Goal: Check status: Check status

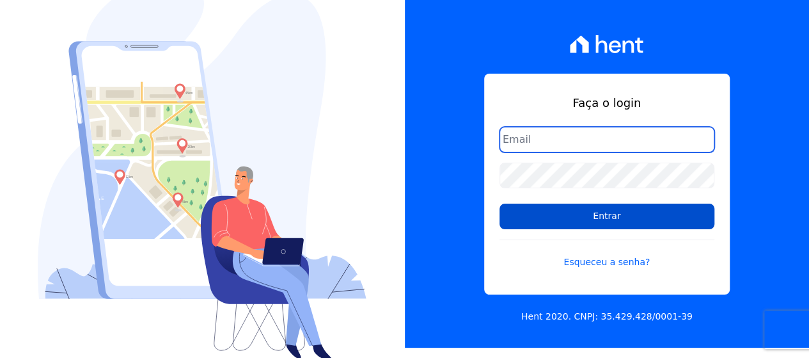
scroll to position [13, 0]
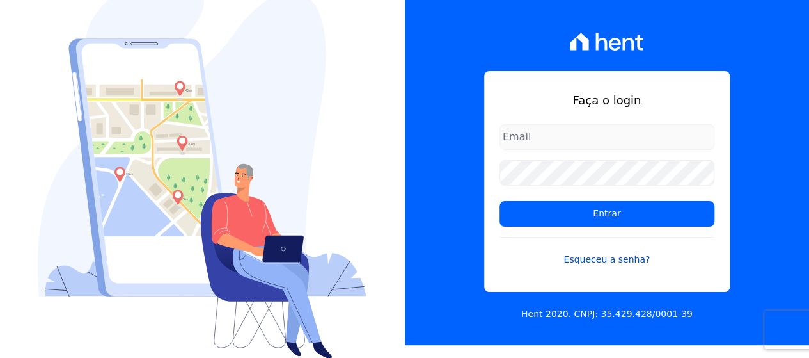
click at [596, 258] on link "Esqueceu a senha?" at bounding box center [607, 251] width 215 height 29
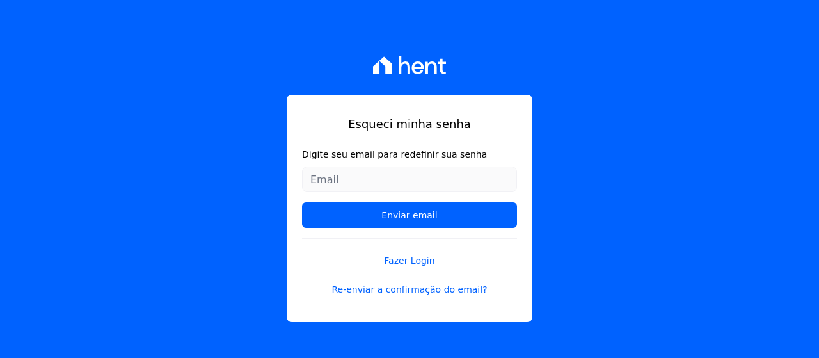
click at [413, 190] on input "Digite seu email para redefinir sua senha" at bounding box center [409, 179] width 215 height 26
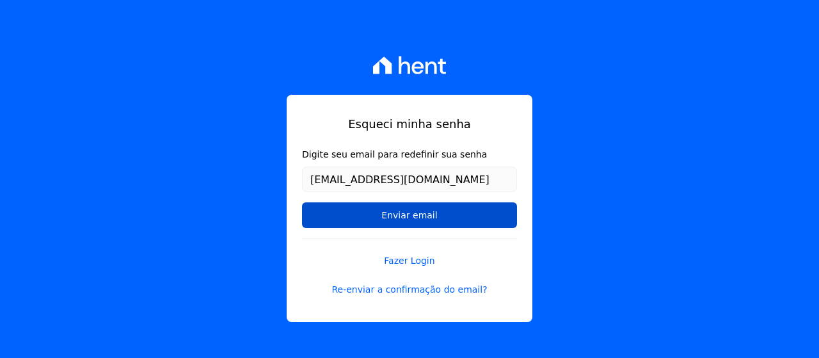
type input "diego.santos123@icloud.com"
click at [434, 218] on input "Enviar email" at bounding box center [409, 215] width 215 height 26
click at [425, 221] on input "Enviar email" at bounding box center [409, 215] width 215 height 26
drag, startPoint x: 389, startPoint y: 216, endPoint x: 394, endPoint y: 210, distance: 7.2
click at [394, 210] on input "Enviar email" at bounding box center [409, 215] width 215 height 26
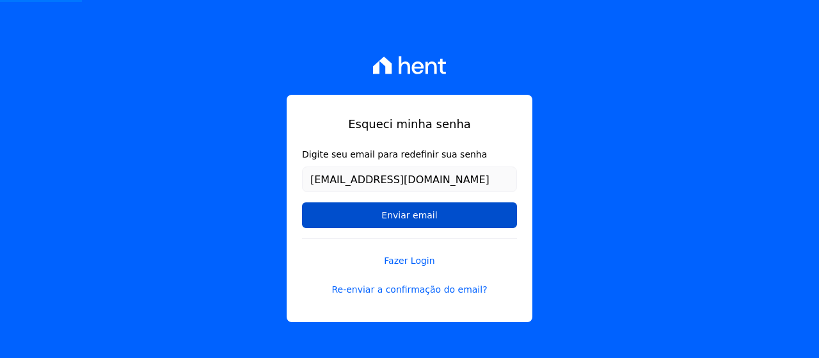
click at [433, 209] on input "Enviar email" at bounding box center [409, 215] width 215 height 26
click at [436, 209] on input "Enviar email" at bounding box center [409, 215] width 215 height 26
click at [445, 211] on input "Enviar email" at bounding box center [409, 215] width 215 height 26
click at [445, 212] on input "Enviar email" at bounding box center [409, 215] width 215 height 26
click at [452, 218] on input "Enviar email" at bounding box center [409, 215] width 215 height 26
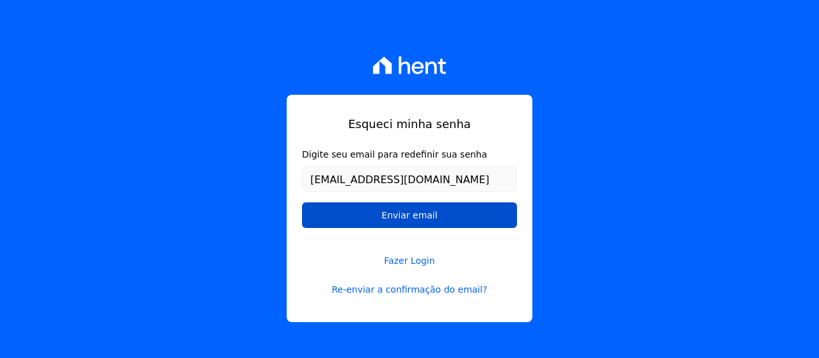
click at [452, 218] on input "Enviar email" at bounding box center [409, 215] width 215 height 26
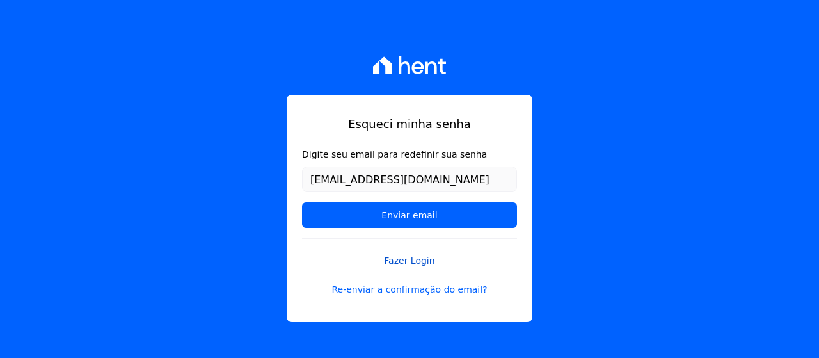
click at [453, 232] on form "Digite seu email para redefinir sua senha diego.santos123@icloud.com Enviar ema…" at bounding box center [409, 193] width 215 height 90
click at [438, 291] on link "Re-enviar a confirmação do email?" at bounding box center [409, 289] width 215 height 13
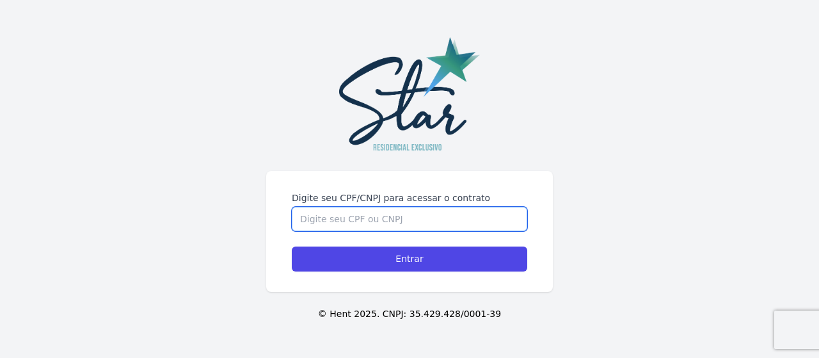
click at [403, 218] on input "Digite seu CPF/CNPJ para acessar o contrato" at bounding box center [409, 219] width 235 height 24
type input "15729050771"
click at [292, 246] on input "Entrar" at bounding box center [409, 258] width 235 height 25
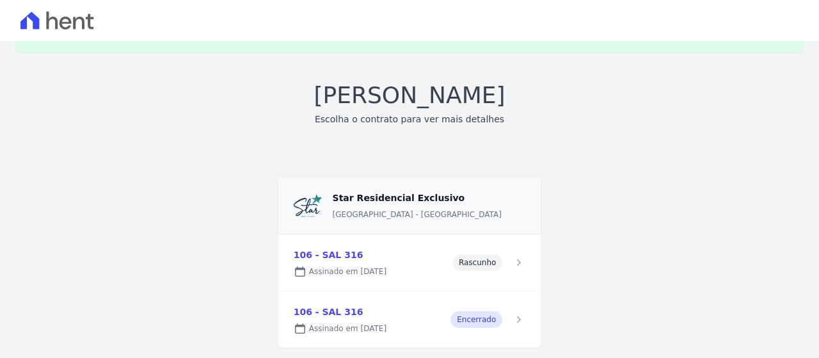
scroll to position [67, 0]
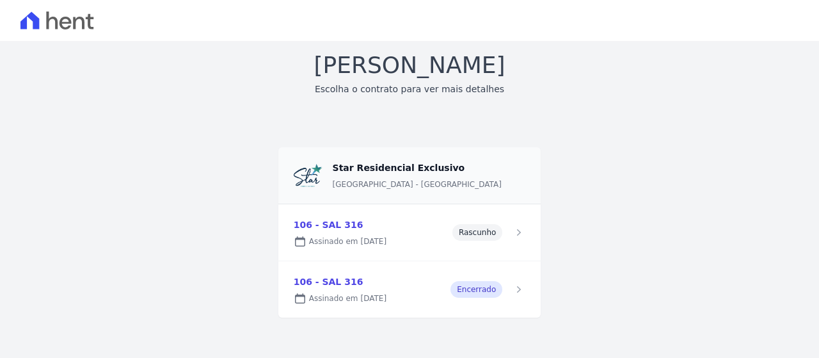
click at [470, 291] on link at bounding box center [409, 289] width 263 height 56
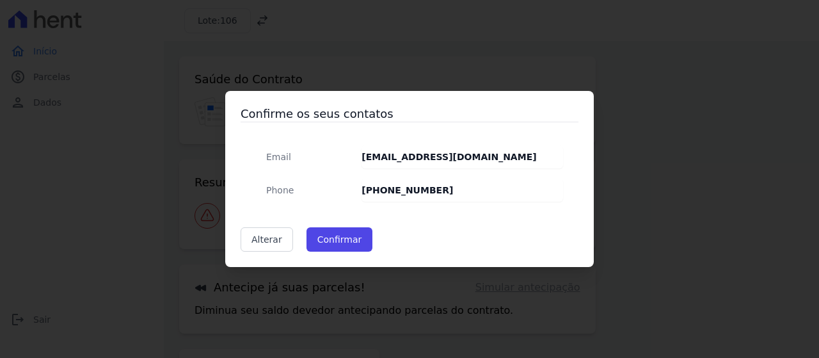
click at [99, 218] on div "Confirme os seus contatos Email diego.santos123@icloud.com Phone (21) 99186-387…" at bounding box center [409, 179] width 819 height 358
click at [344, 242] on button "Confirmar" at bounding box center [339, 239] width 67 height 24
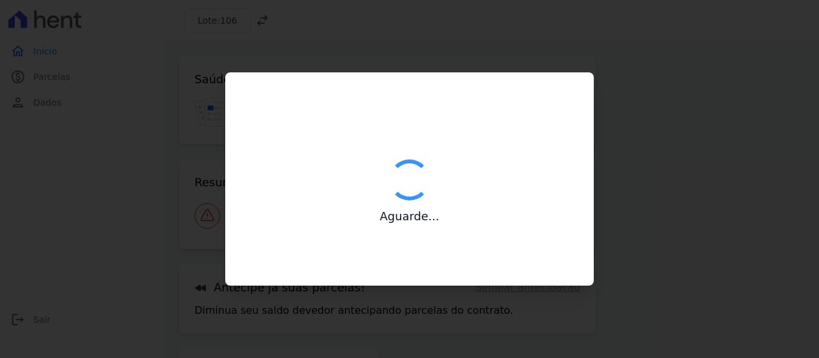
type input "Contatos confirmados com sucesso."
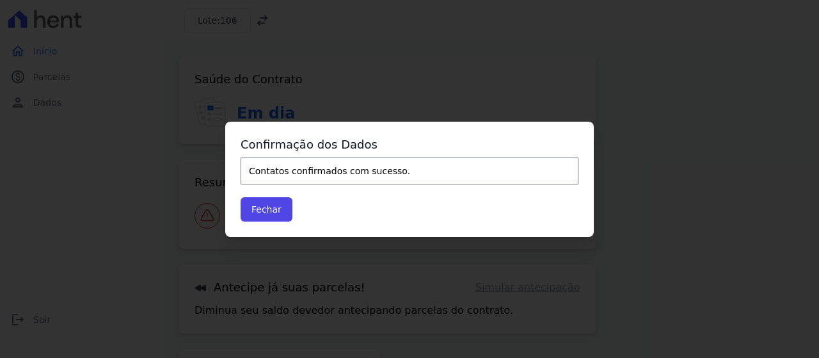
click at [265, 222] on div "Confirmação dos Dados Contatos confirmados com sucesso. Fechar" at bounding box center [409, 179] width 369 height 115
click at [261, 216] on button "Fechar" at bounding box center [267, 209] width 52 height 24
click at [261, 210] on button "Fechar" at bounding box center [267, 209] width 52 height 24
click at [269, 209] on button "Fechar" at bounding box center [267, 209] width 52 height 24
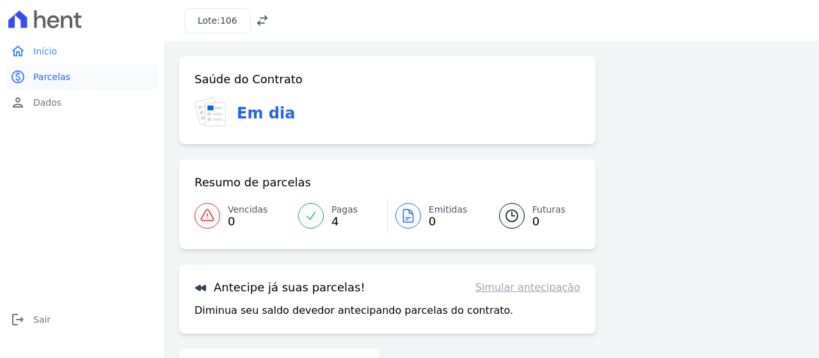
click at [75, 82] on link "paid Parcelas" at bounding box center [82, 77] width 154 height 26
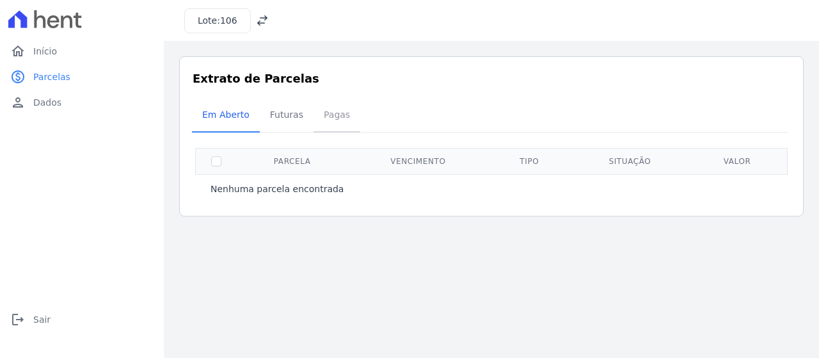
click at [328, 116] on span "Pagas" at bounding box center [337, 115] width 42 height 26
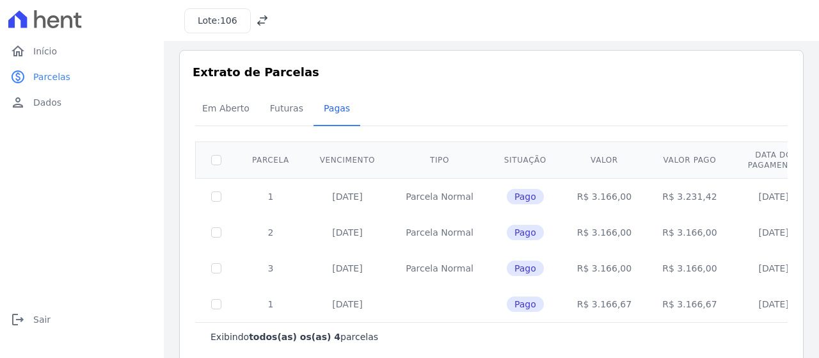
scroll to position [26, 0]
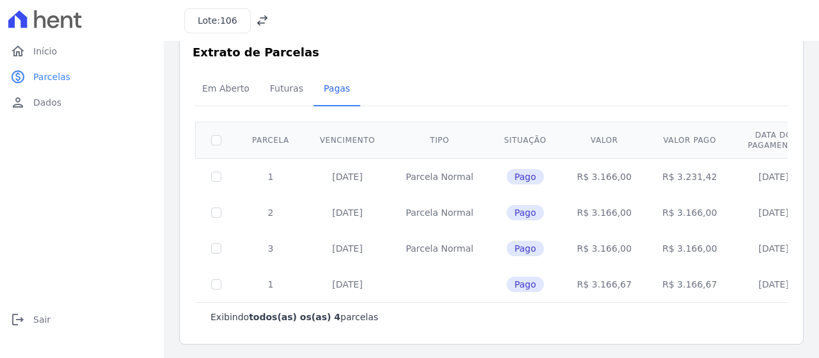
click at [516, 213] on span "Pago" at bounding box center [525, 212] width 37 height 15
click at [511, 295] on td "Pago" at bounding box center [525, 284] width 73 height 36
click at [216, 28] on div "Lote: 106" at bounding box center [217, 20] width 67 height 25
click at [29, 51] on link "home Início" at bounding box center [82, 51] width 154 height 26
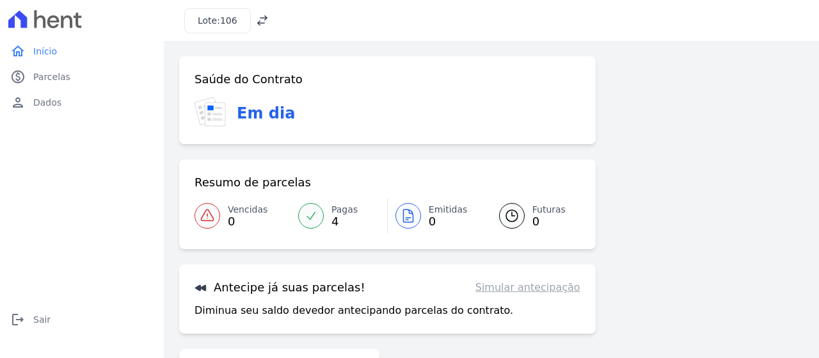
click at [260, 14] on icon at bounding box center [262, 20] width 13 height 13
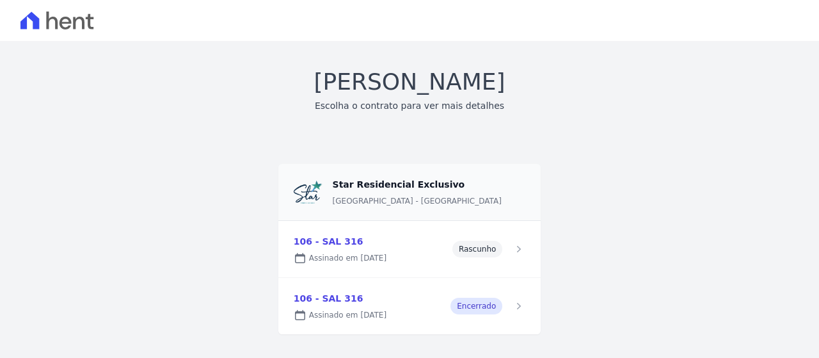
scroll to position [34, 0]
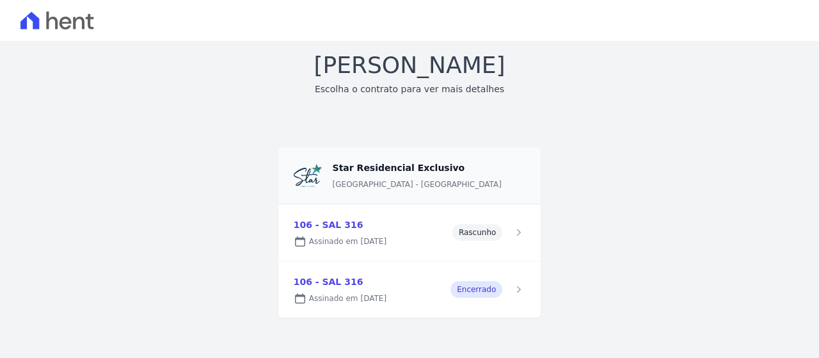
click at [432, 234] on link at bounding box center [409, 232] width 263 height 56
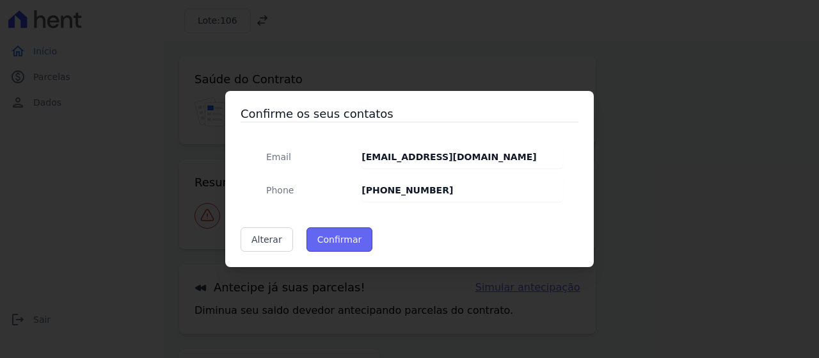
click at [335, 247] on button "Confirmar" at bounding box center [339, 239] width 67 height 24
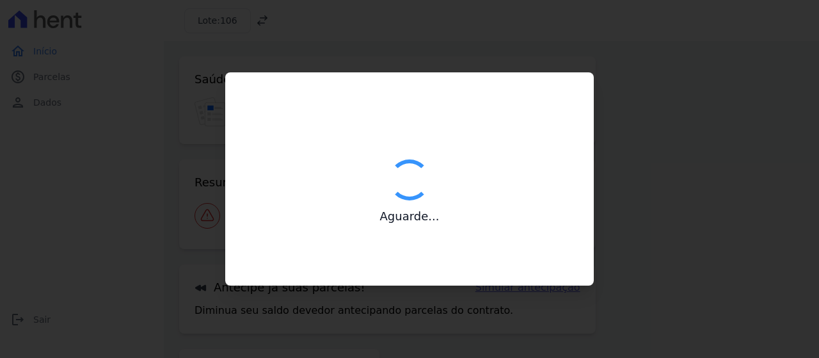
type input "Contatos confirmados com sucesso."
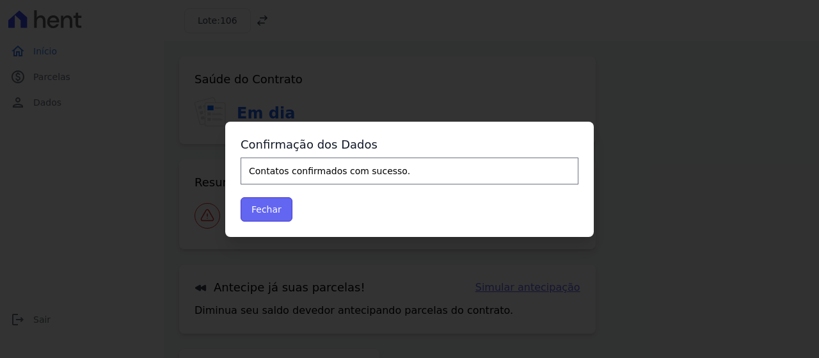
click at [271, 212] on button "Fechar" at bounding box center [267, 209] width 52 height 24
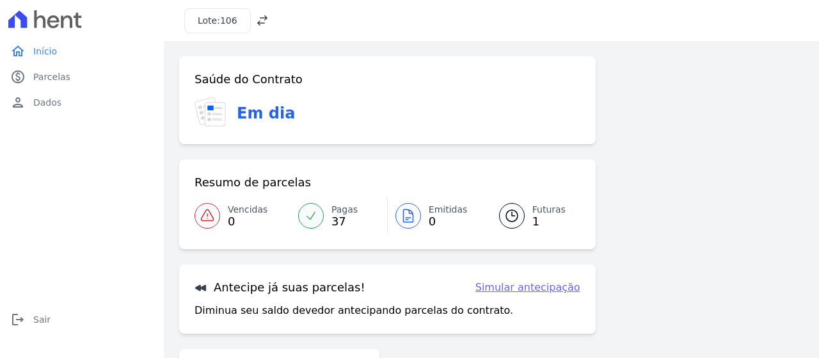
click at [322, 221] on link "Pagas 37" at bounding box center [338, 216] width 97 height 36
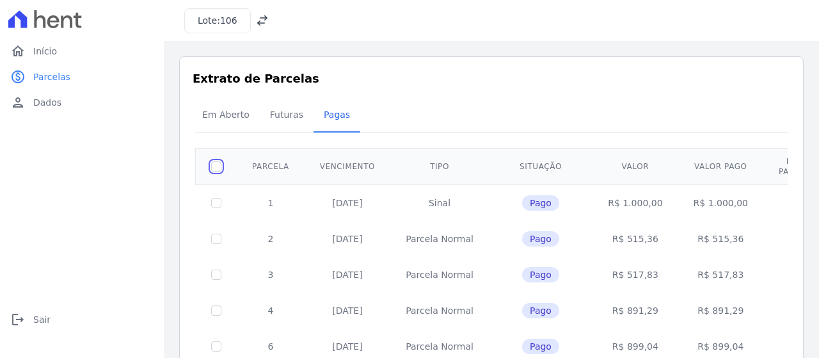
click at [215, 162] on input "checkbox" at bounding box center [216, 166] width 10 height 10
click at [219, 166] on input "checkbox" at bounding box center [216, 166] width 10 height 10
checkbox input "false"
click at [285, 117] on span "Futuras" at bounding box center [286, 115] width 49 height 26
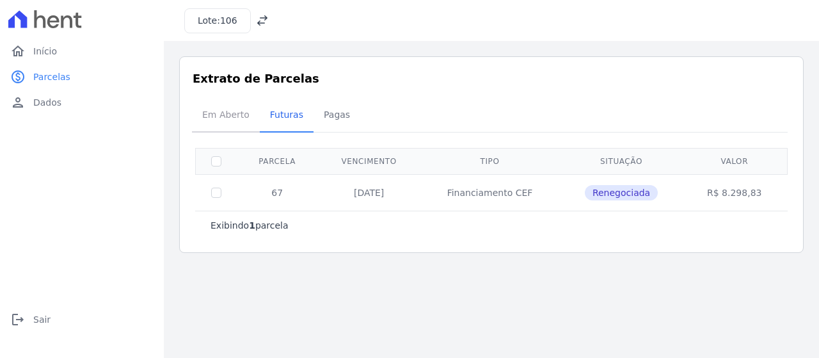
click at [221, 114] on span "Em Aberto" at bounding box center [225, 115] width 63 height 26
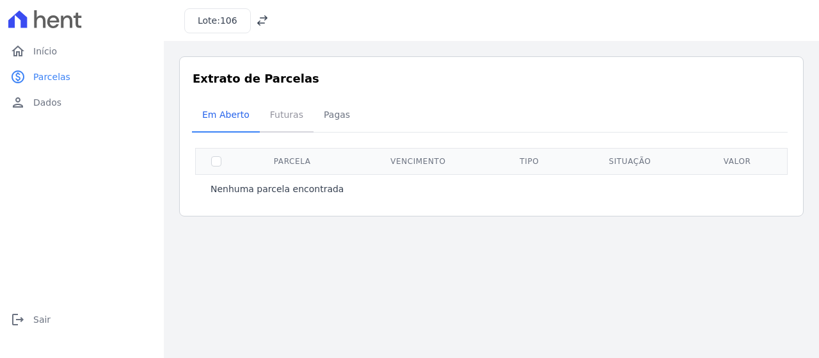
click at [273, 116] on span "Futuras" at bounding box center [286, 115] width 49 height 26
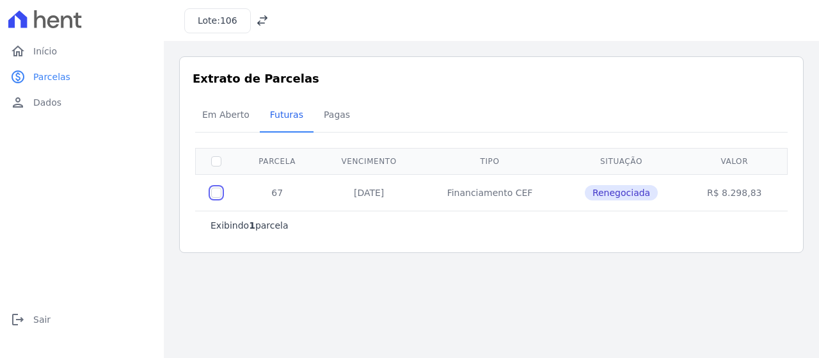
click at [218, 191] on input "checkbox" at bounding box center [216, 192] width 10 height 10
checkbox input "true"
click at [218, 191] on input "checkbox" at bounding box center [216, 192] width 10 height 10
checkbox input "false"
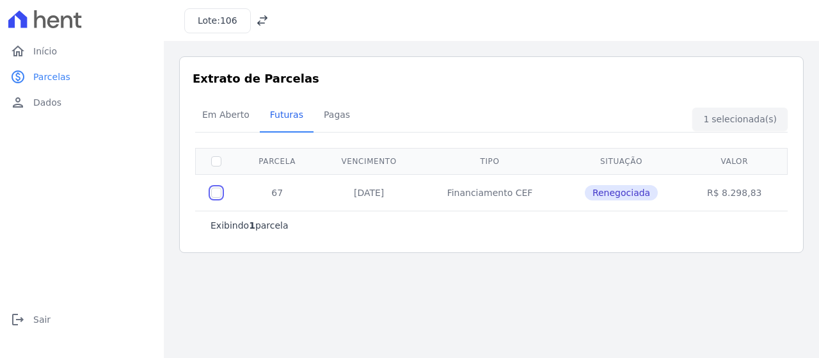
checkbox input "false"
click at [328, 120] on span "Pagas" at bounding box center [337, 115] width 42 height 26
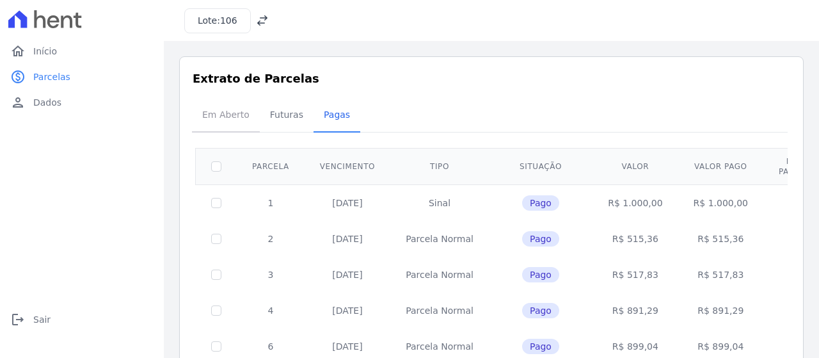
click at [233, 118] on span "Em Aberto" at bounding box center [225, 115] width 63 height 26
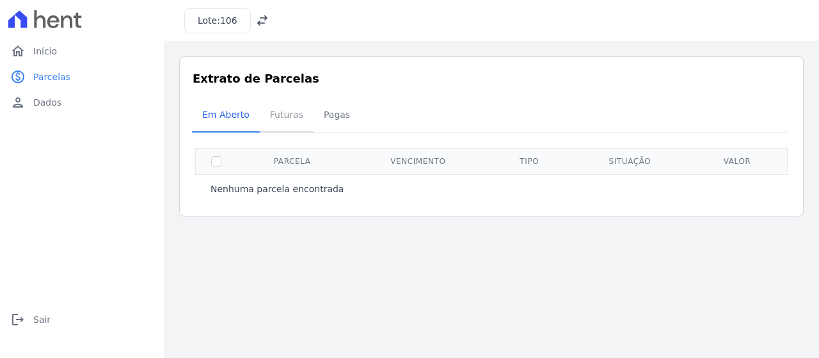
click at [281, 122] on span "Futuras" at bounding box center [286, 115] width 49 height 26
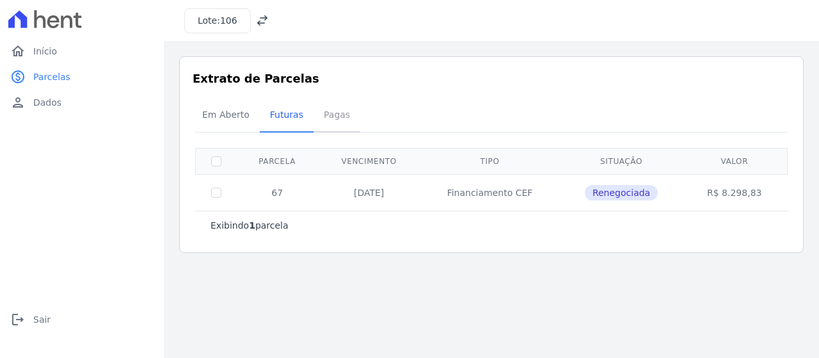
click at [331, 115] on span "Pagas" at bounding box center [337, 115] width 42 height 26
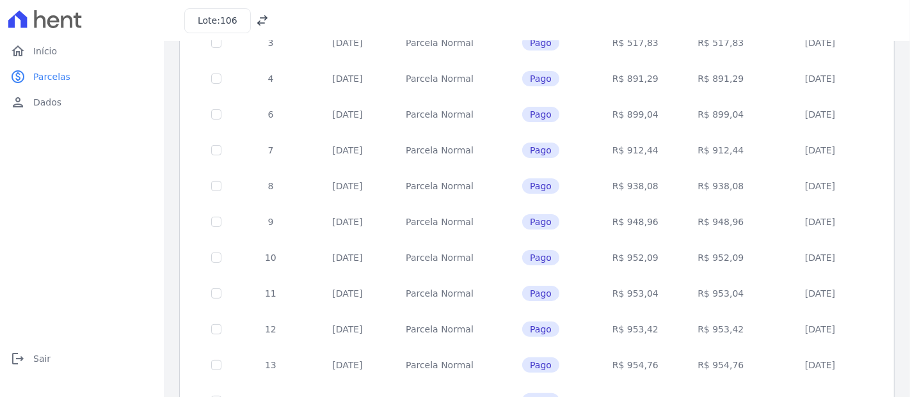
scroll to position [232, 0]
drag, startPoint x: 818, startPoint y: 1, endPoint x: 99, endPoint y: 214, distance: 750.6
click at [99, 214] on div "home Início home Início paid Parcelas paid Parcelas person Dados person Dados l…" at bounding box center [82, 212] width 154 height 349
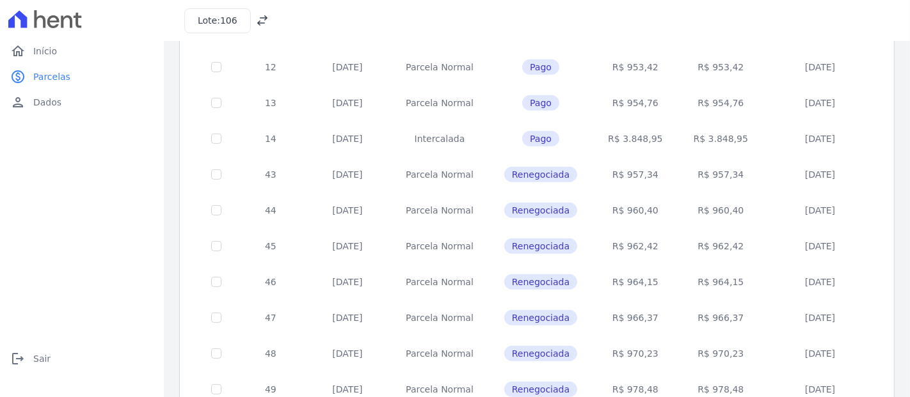
scroll to position [565, 0]
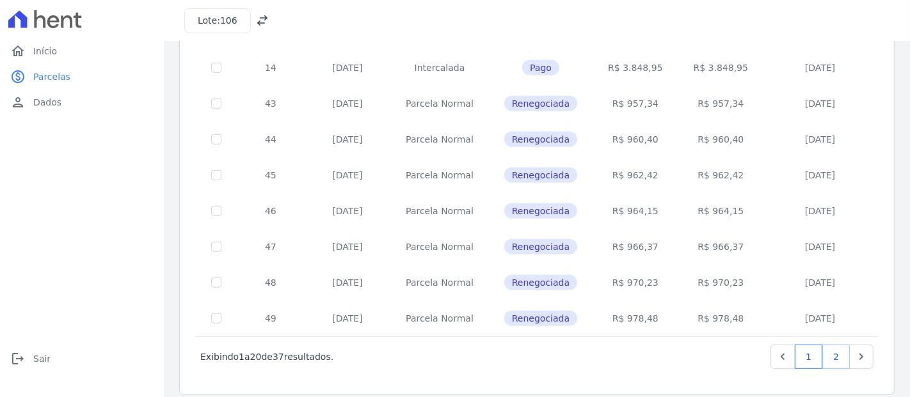
click at [818, 347] on link "2" at bounding box center [836, 357] width 28 height 24
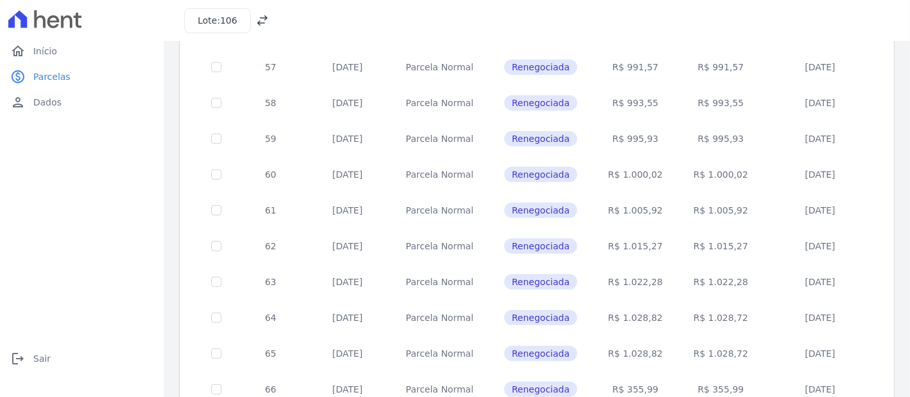
scroll to position [457, 0]
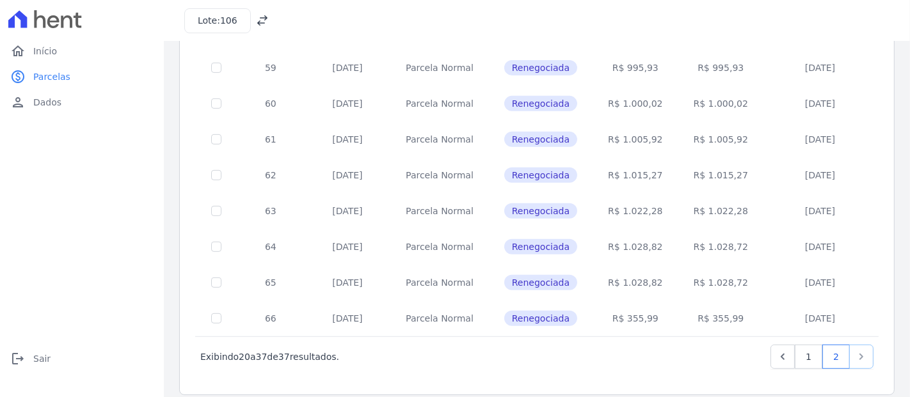
click at [818, 347] on link "Next" at bounding box center [861, 357] width 24 height 24
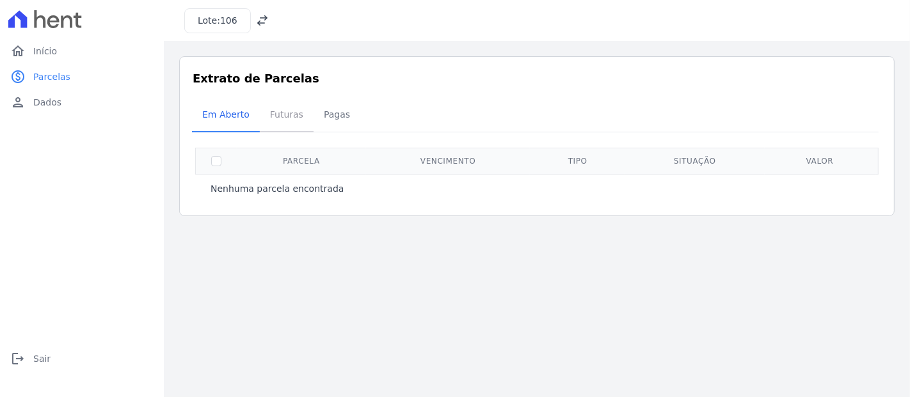
click at [269, 114] on span "Futuras" at bounding box center [286, 115] width 49 height 26
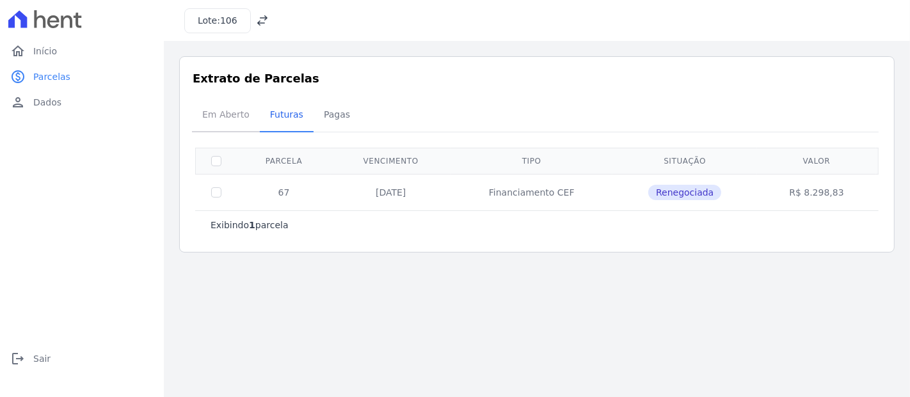
click at [221, 120] on span "Em Aberto" at bounding box center [225, 115] width 63 height 26
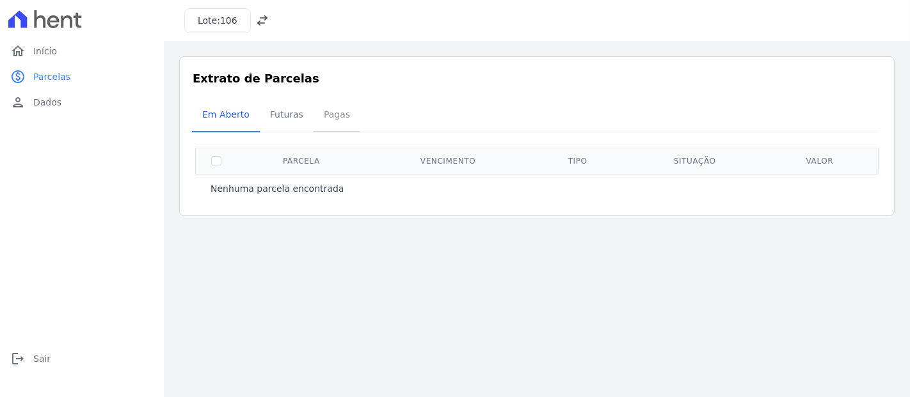
click at [334, 116] on span "Pagas" at bounding box center [337, 115] width 42 height 26
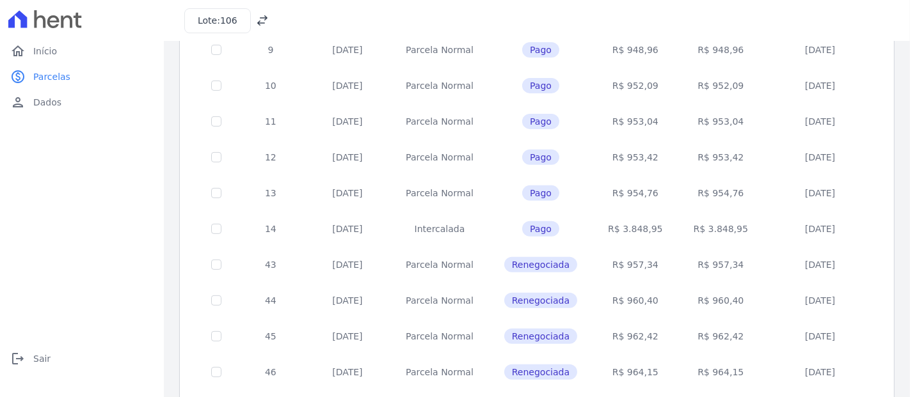
scroll to position [565, 0]
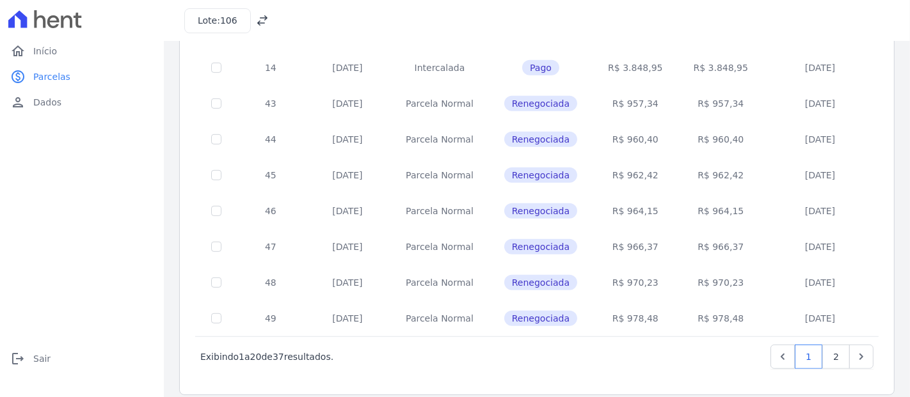
drag, startPoint x: 244, startPoint y: 163, endPoint x: 852, endPoint y: 317, distance: 626.4
copy table "Parcela Vencimento Tipo Situação Valor Valor pago Data do pagamento 1 14/02/202…"
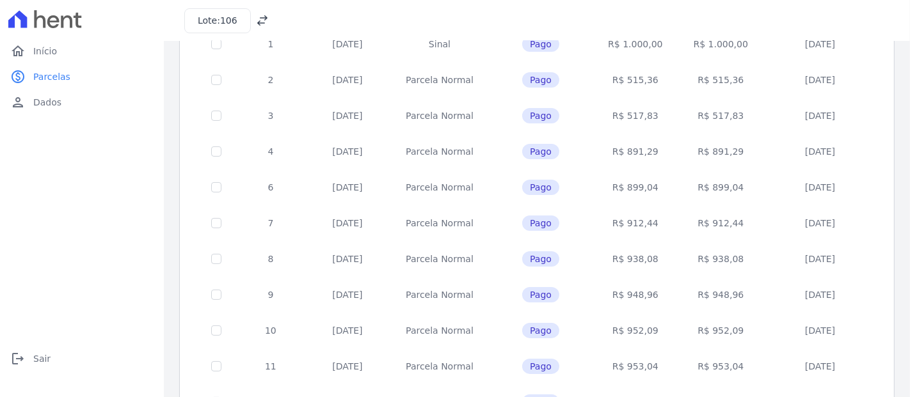
scroll to position [284, 0]
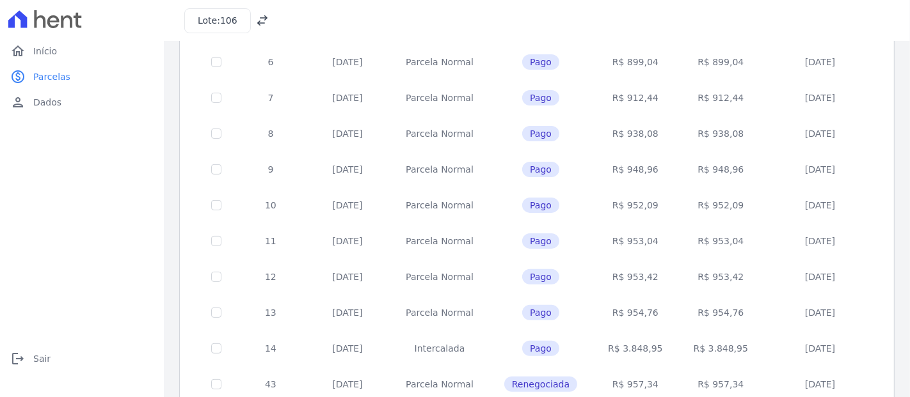
click at [313, 235] on td "[DATE]" at bounding box center [348, 241] width 86 height 36
click at [307, 232] on td "[DATE]" at bounding box center [348, 241] width 86 height 36
click at [250, 273] on td "12" at bounding box center [271, 277] width 68 height 36
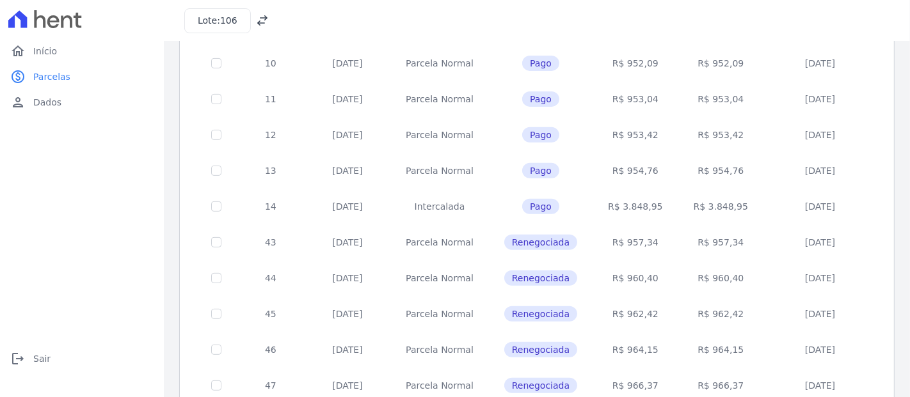
click at [303, 161] on tr "13 10/01/2023 Parcela Normal Pago R$ 954,76 R$ 954,76 05/01/2023" at bounding box center [537, 171] width 683 height 36
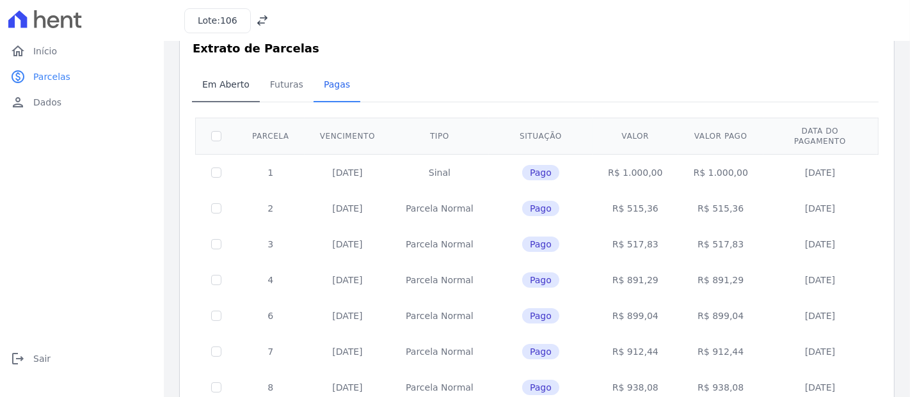
scroll to position [0, 0]
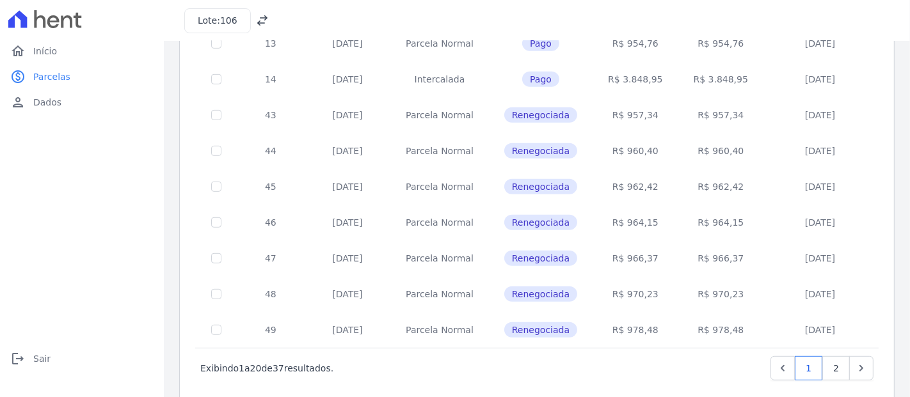
scroll to position [565, 0]
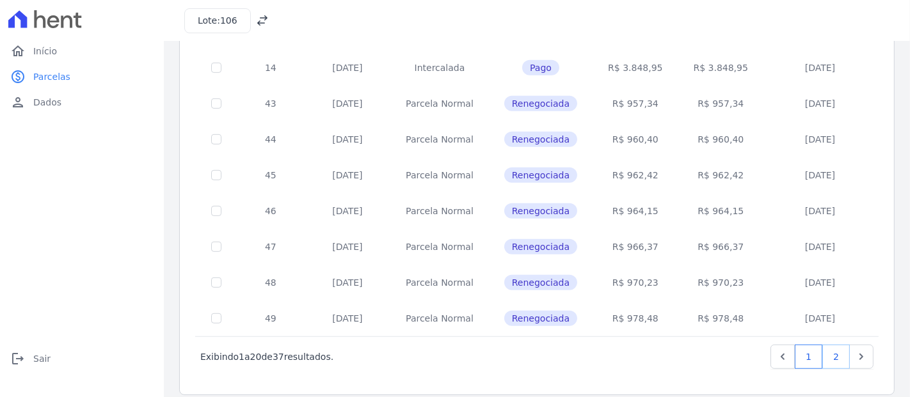
click at [834, 351] on link "2" at bounding box center [836, 357] width 28 height 24
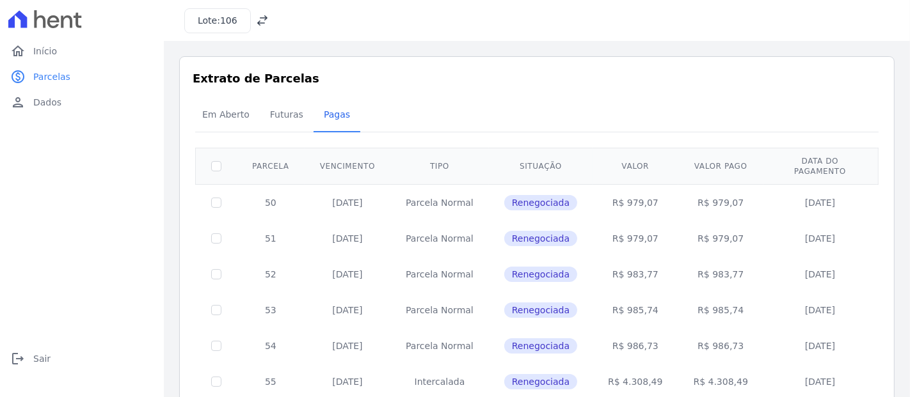
click at [512, 267] on span "Renegociada" at bounding box center [540, 274] width 73 height 15
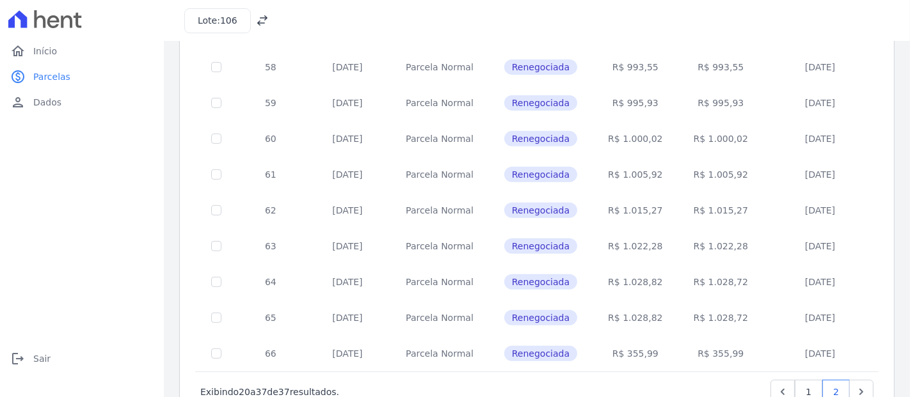
scroll to position [457, 0]
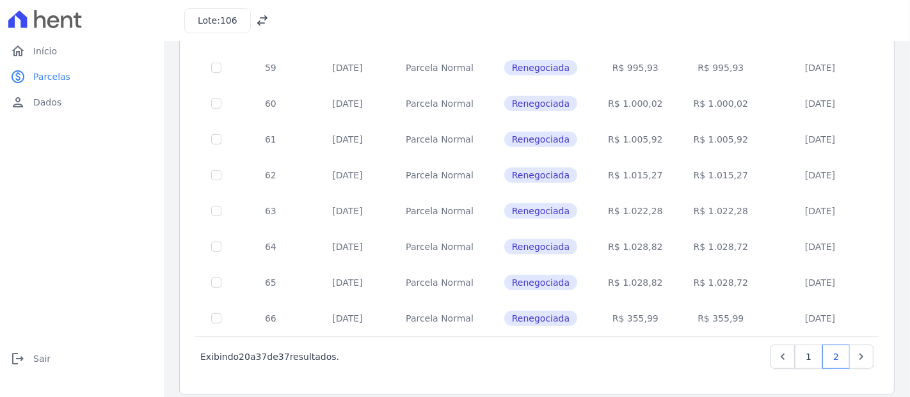
drag, startPoint x: 257, startPoint y: 184, endPoint x: 841, endPoint y: 316, distance: 599.4
click at [841, 316] on tbody "50 [DATE] [GEOGRAPHIC_DATA] Renegociada R$ 979,07 R$ 979,07 [DATE] 51 [DATE] [G…" at bounding box center [537, 32] width 683 height 610
copy tbody "50 [DATE] Parcela Normal Renegociada R$ 979,07 R$ 979,07 [DATE] 51 [DATE] Parce…"
click at [451, 368] on div "‹ Anterior Exibindo 20 a 37 de 37 resultados. 1 2 [GEOGRAPHIC_DATA] Vencimento …" at bounding box center [536, 36] width 683 height 692
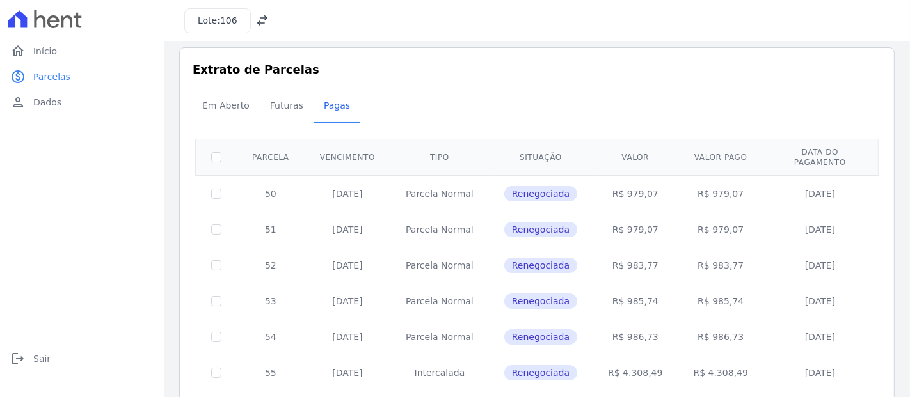
scroll to position [0, 0]
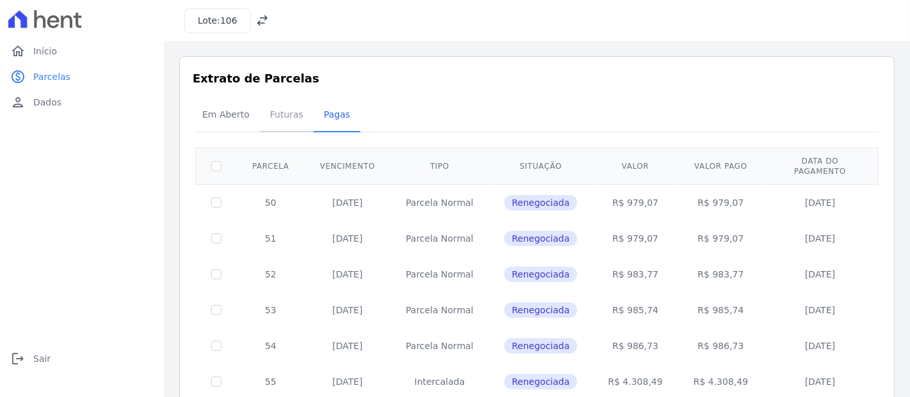
click at [272, 115] on span "Futuras" at bounding box center [286, 115] width 49 height 26
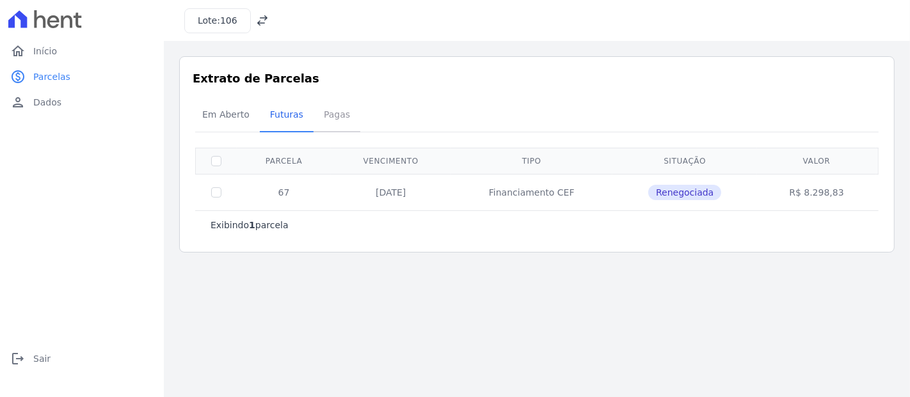
click at [332, 120] on span "Pagas" at bounding box center [337, 115] width 42 height 26
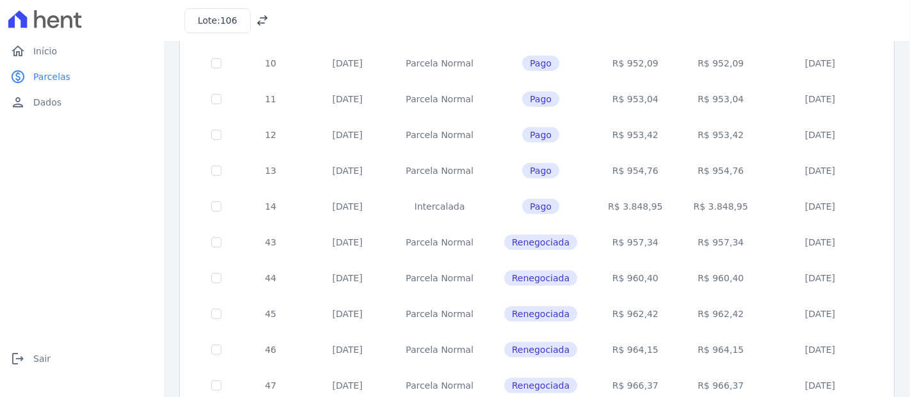
scroll to position [565, 0]
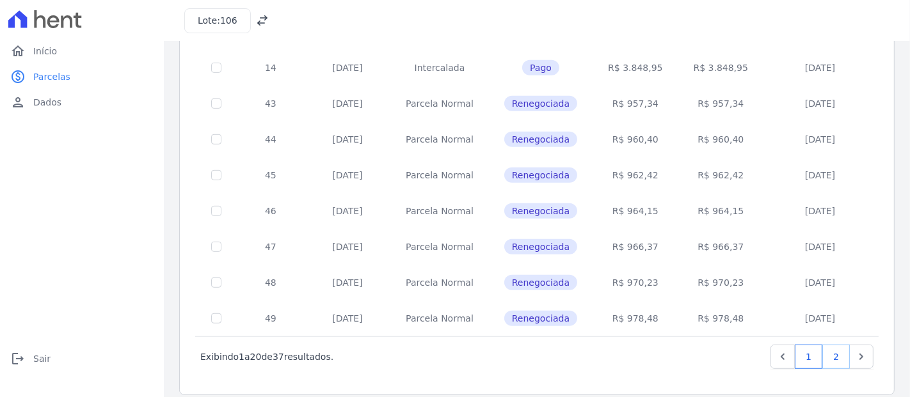
click at [822, 345] on link "2" at bounding box center [836, 357] width 28 height 24
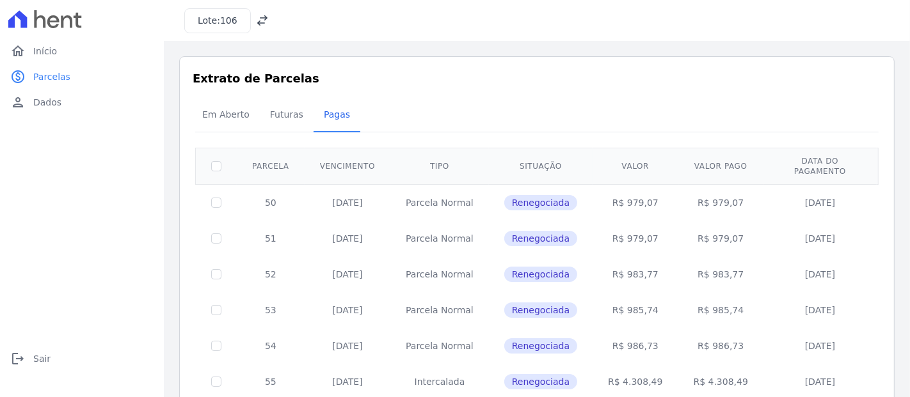
click at [222, 21] on span "106" at bounding box center [228, 20] width 17 height 10
click at [259, 20] on icon at bounding box center [262, 20] width 13 height 13
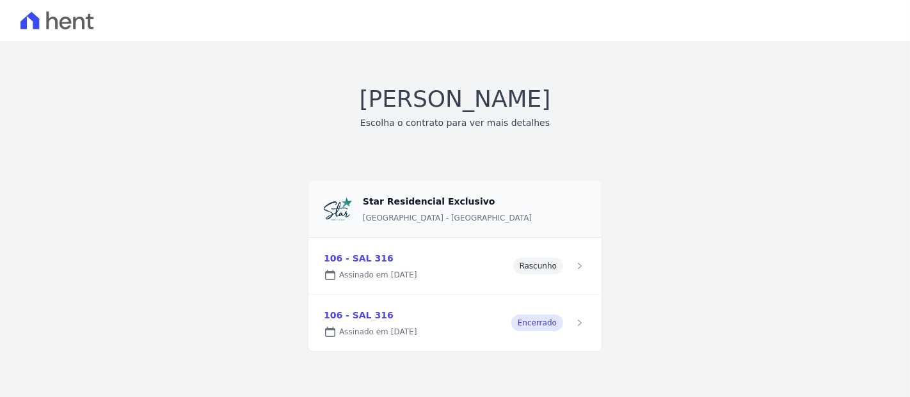
click at [531, 325] on link at bounding box center [454, 323] width 293 height 56
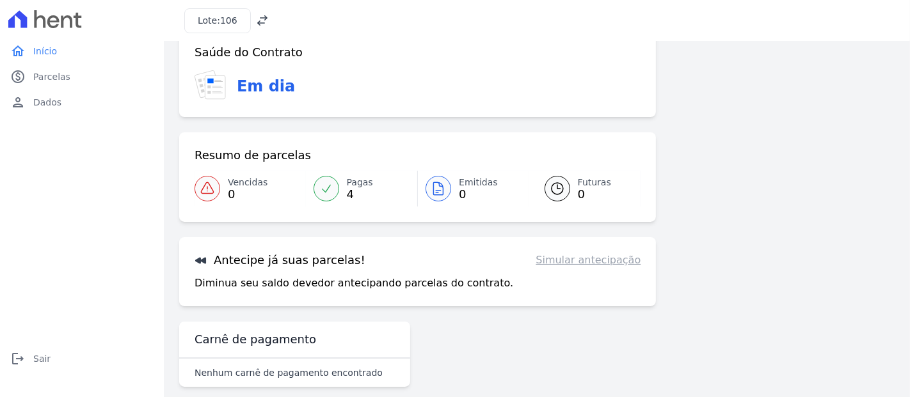
scroll to position [41, 0]
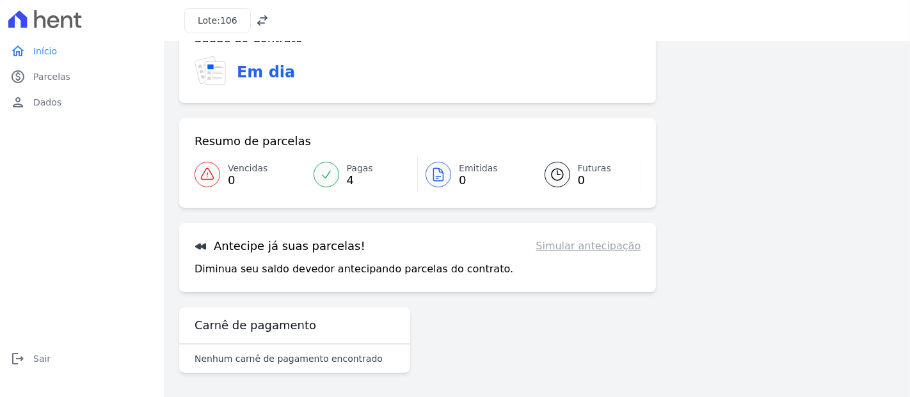
click at [340, 169] on link "Pagas 4" at bounding box center [362, 175] width 112 height 36
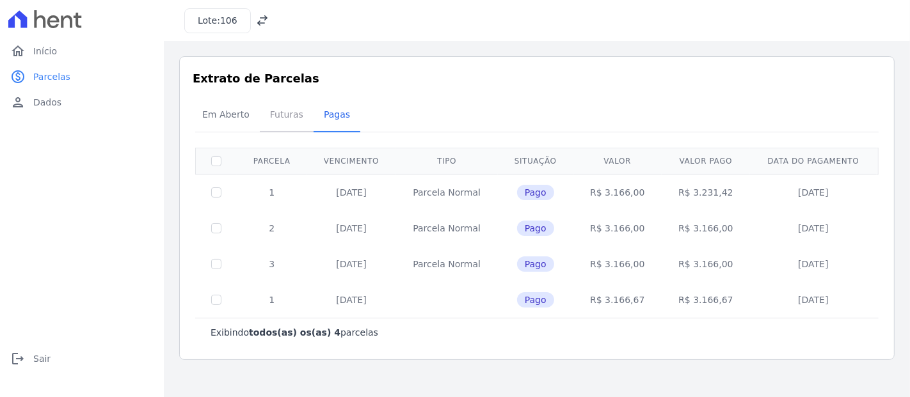
click at [262, 118] on span "Futuras" at bounding box center [286, 115] width 49 height 26
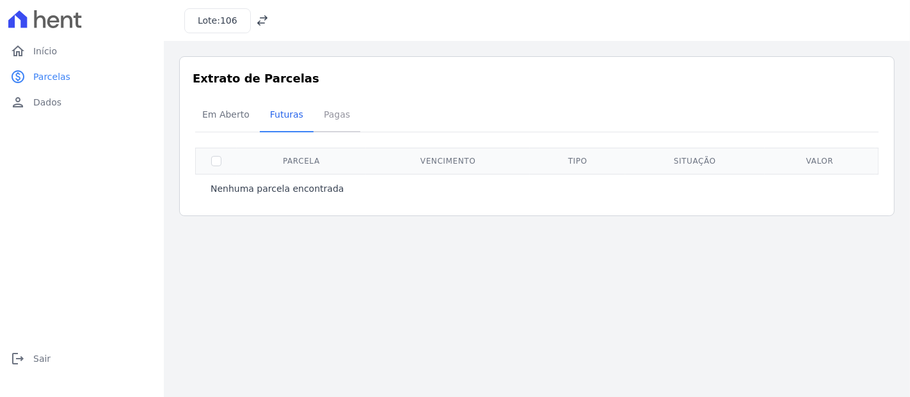
click at [331, 116] on span "Pagas" at bounding box center [337, 115] width 42 height 26
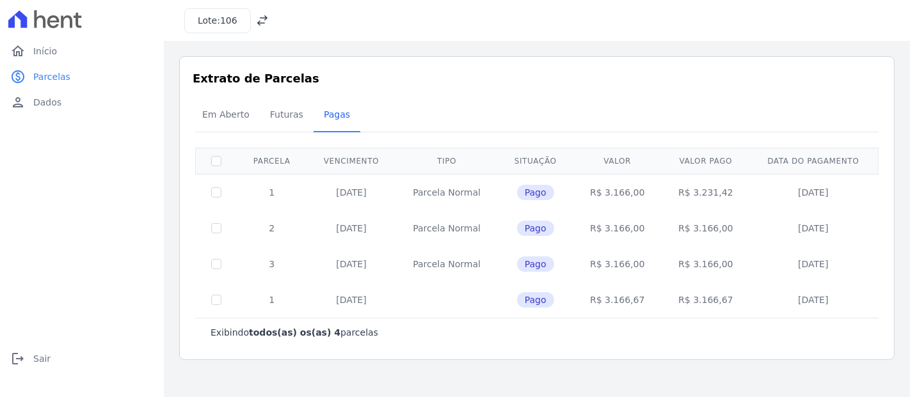
drag, startPoint x: 248, startPoint y: 163, endPoint x: 869, endPoint y: 305, distance: 636.6
click at [869, 305] on table "Parcela Vencimento Tipo Situação [GEOGRAPHIC_DATA] [GEOGRAPHIC_DATA] Data do pa…" at bounding box center [536, 233] width 683 height 170
copy table "Parcela Vencimento Tipo Situação Valor Valor pago Data do pagamento 1 [DATE] [G…"
click at [505, 97] on div "Extrato de Parcelas Em [GEOGRAPHIC_DATA] Futuras [GEOGRAPHIC_DATA] 0 selecionad…" at bounding box center [536, 208] width 715 height 304
click at [262, 24] on icon at bounding box center [262, 20] width 13 height 13
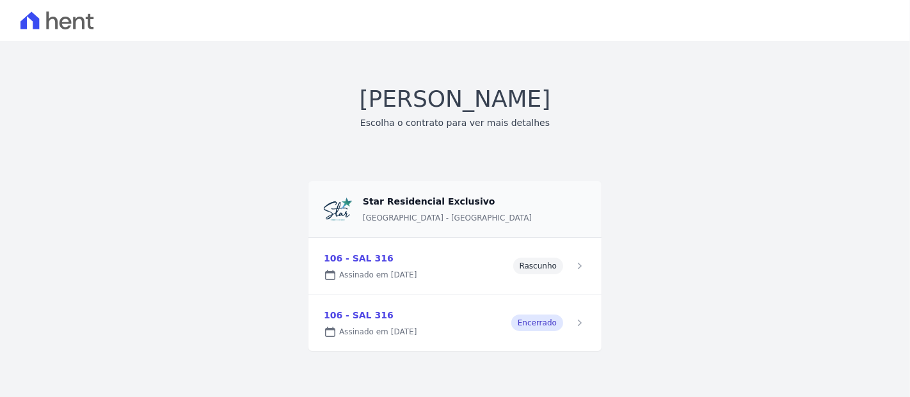
click at [453, 267] on link at bounding box center [454, 266] width 293 height 56
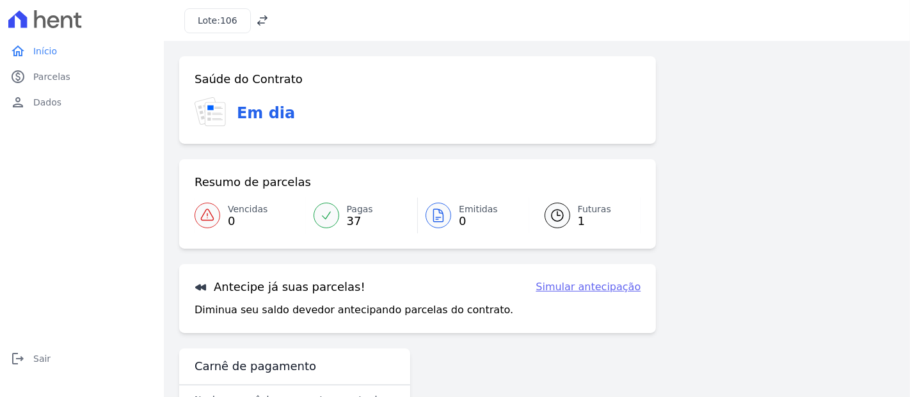
click at [579, 212] on span "Futuras" at bounding box center [594, 209] width 33 height 13
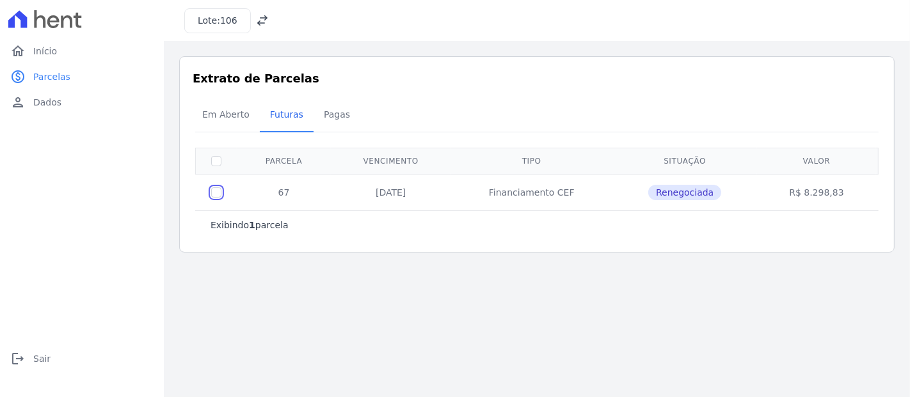
click at [216, 193] on input "checkbox" at bounding box center [216, 192] width 10 height 10
checkbox input "true"
click at [216, 193] on input "checkbox" at bounding box center [216, 192] width 10 height 10
checkbox input "false"
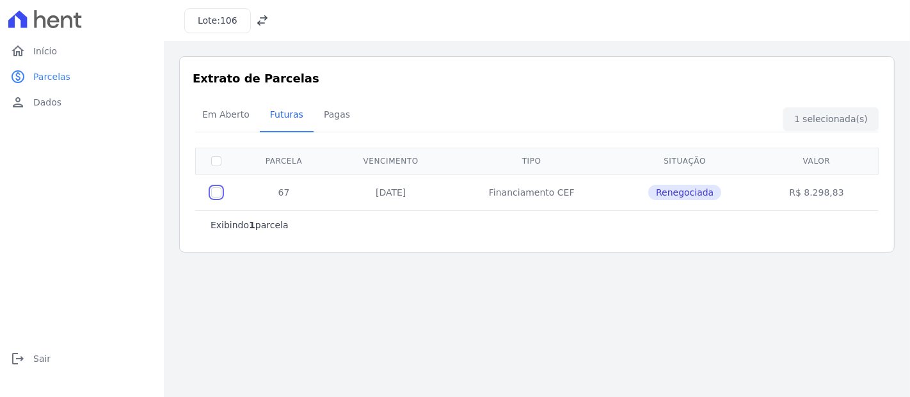
checkbox input "false"
click at [698, 191] on span "Renegociada" at bounding box center [684, 192] width 73 height 15
click at [220, 19] on span "106" at bounding box center [228, 20] width 17 height 10
click at [257, 18] on icon at bounding box center [262, 20] width 10 height 10
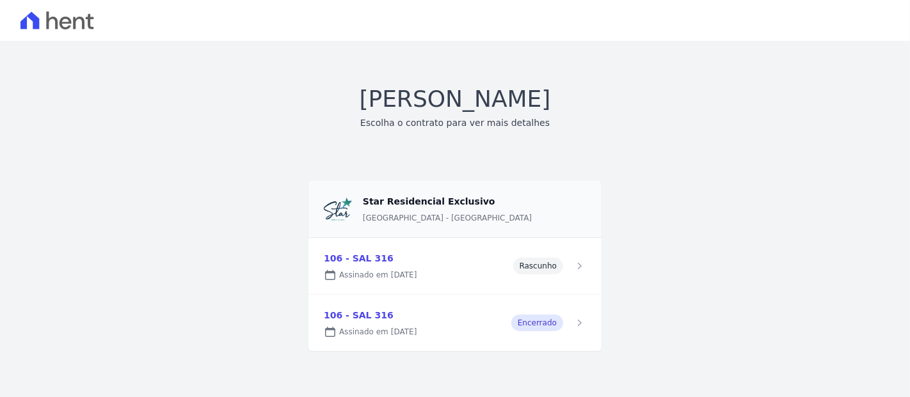
click at [473, 252] on link at bounding box center [454, 266] width 293 height 56
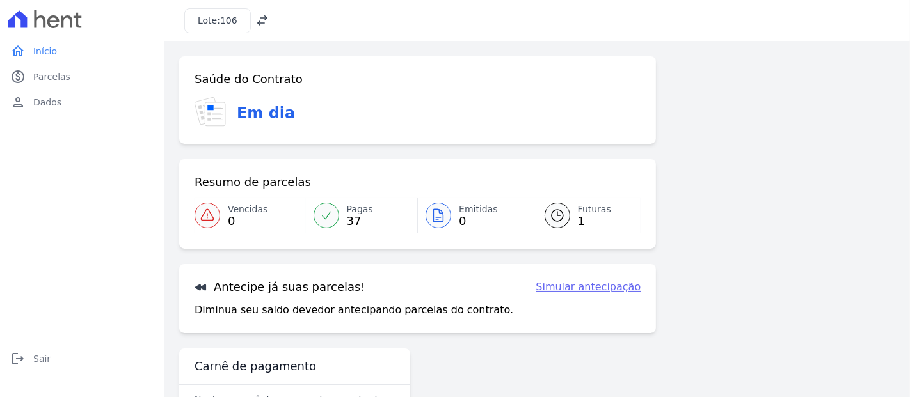
click at [585, 207] on span "Futuras" at bounding box center [594, 209] width 33 height 13
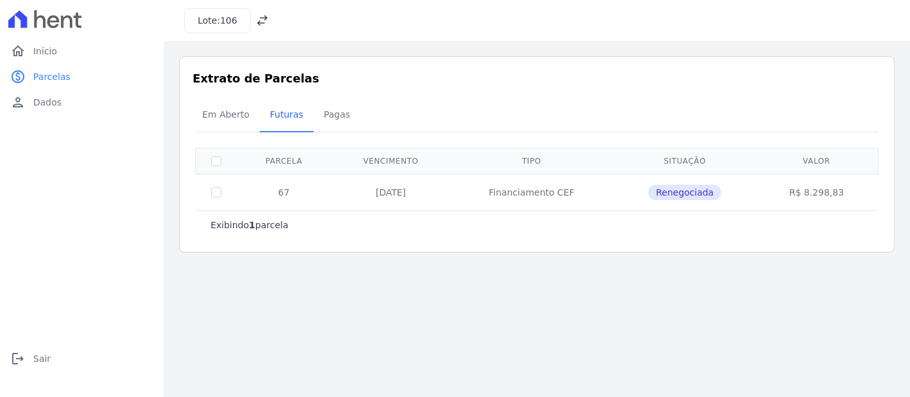
click at [551, 289] on main "Listagem de parcelas Baixar PDF Extrato de Parcelas Em [GEOGRAPHIC_DATA] Futura…" at bounding box center [537, 219] width 746 height 356
click at [220, 191] on input "checkbox" at bounding box center [216, 192] width 10 height 10
checkbox input "true"
click at [857, 116] on div "Em Aberto Futuras [GEOGRAPHIC_DATA]" at bounding box center [537, 115] width 690 height 31
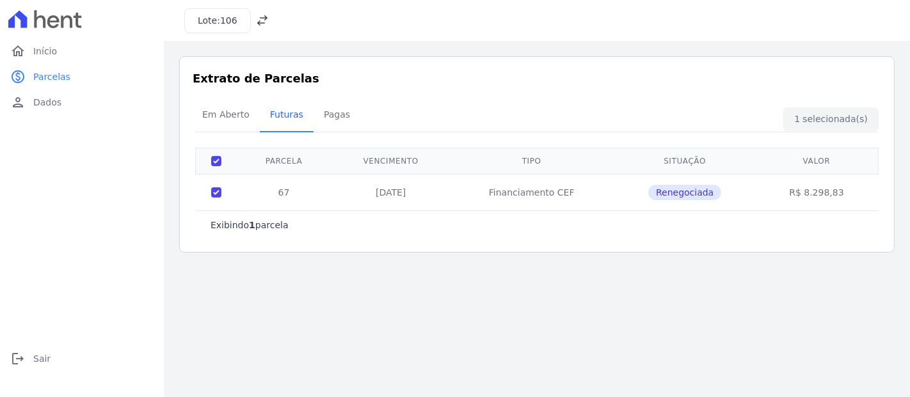
drag, startPoint x: 429, startPoint y: 193, endPoint x: 413, endPoint y: 194, distance: 15.4
click at [427, 193] on td "[DATE]" at bounding box center [391, 192] width 120 height 36
click at [292, 205] on td "67" at bounding box center [284, 192] width 94 height 36
click at [506, 193] on td "Financiamento CEF" at bounding box center [531, 192] width 162 height 36
drag, startPoint x: 686, startPoint y: 182, endPoint x: 694, endPoint y: 184, distance: 8.1
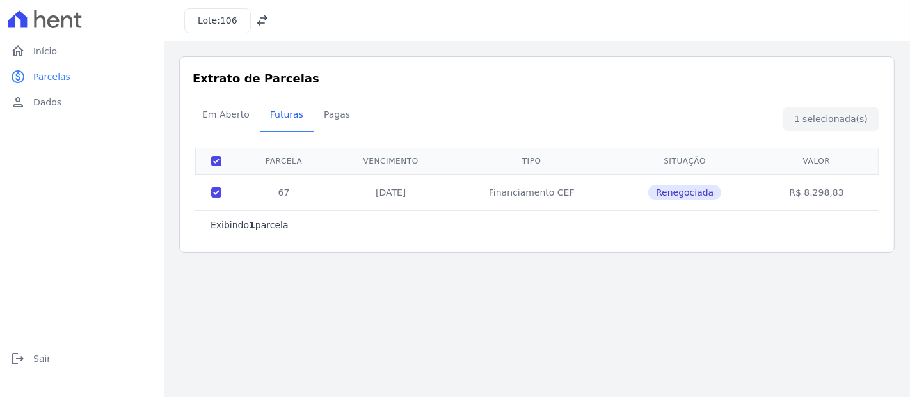
click at [689, 182] on td "Renegociada" at bounding box center [684, 192] width 145 height 36
click at [718, 191] on span "Renegociada" at bounding box center [684, 192] width 73 height 15
drag, startPoint x: 809, startPoint y: 192, endPoint x: 817, endPoint y: 193, distance: 8.4
click at [813, 192] on td "R$ 8.298,83" at bounding box center [816, 192] width 119 height 36
click at [617, 187] on td "Renegociada" at bounding box center [684, 192] width 145 height 36
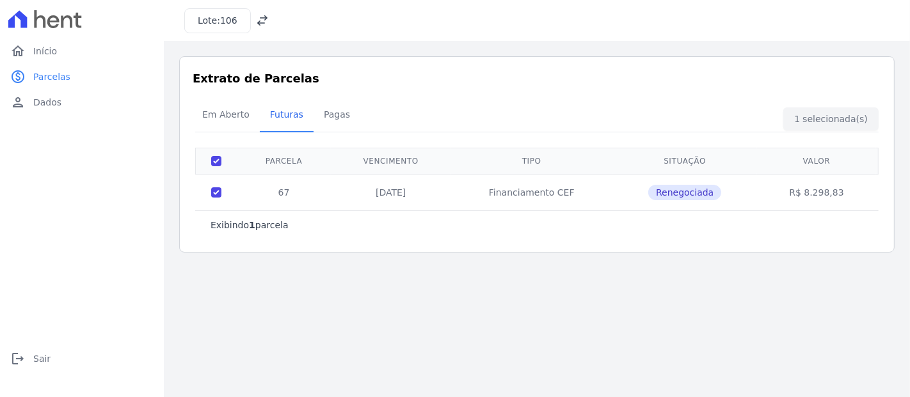
click at [537, 189] on td "Financiamento CEF" at bounding box center [531, 192] width 162 height 36
click at [404, 203] on td "[DATE]" at bounding box center [391, 192] width 120 height 36
click at [387, 192] on td "[DATE]" at bounding box center [391, 192] width 120 height 36
drag, startPoint x: 274, startPoint y: 194, endPoint x: 232, endPoint y: 201, distance: 42.8
click at [274, 194] on td "67" at bounding box center [284, 192] width 94 height 36
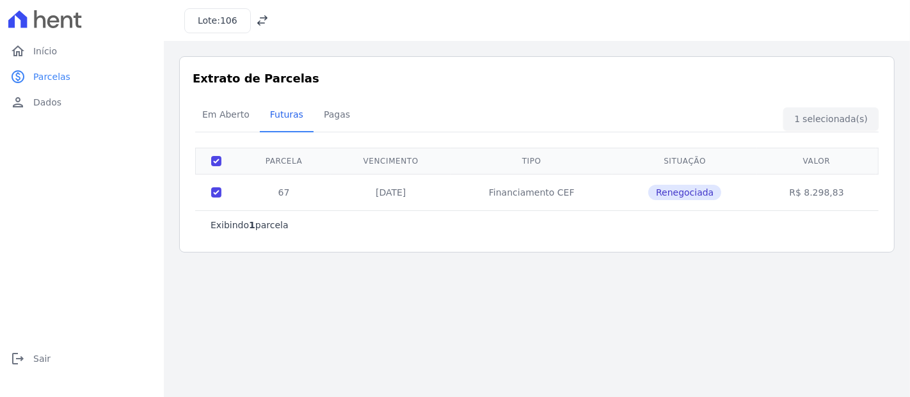
click at [214, 198] on td at bounding box center [217, 192] width 42 height 36
click at [216, 187] on input "checkbox" at bounding box center [216, 192] width 10 height 10
checkbox input "false"
click at [223, 105] on span "Em Aberto" at bounding box center [225, 115] width 63 height 26
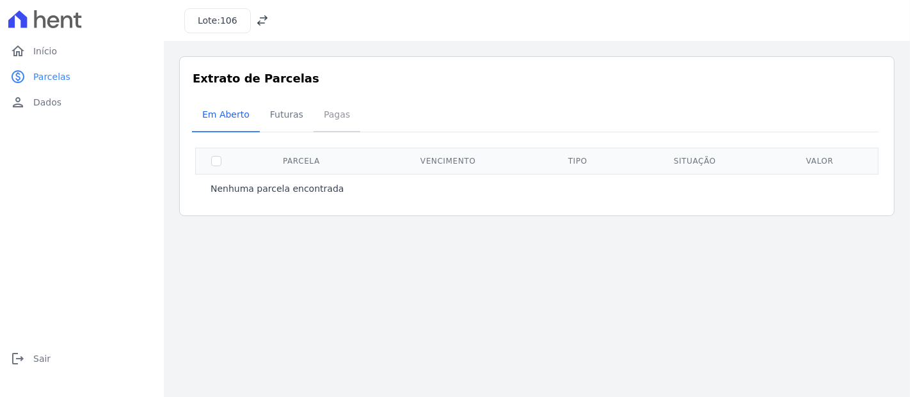
click at [320, 105] on span "Pagas" at bounding box center [337, 115] width 42 height 26
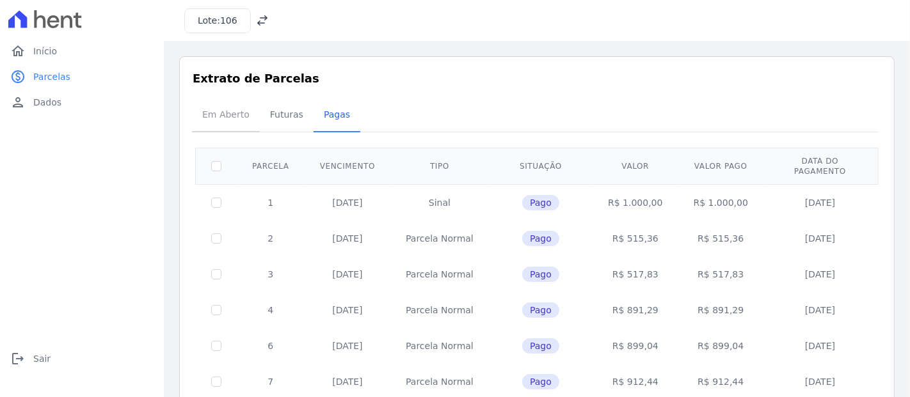
click at [233, 112] on span "Em Aberto" at bounding box center [225, 115] width 63 height 26
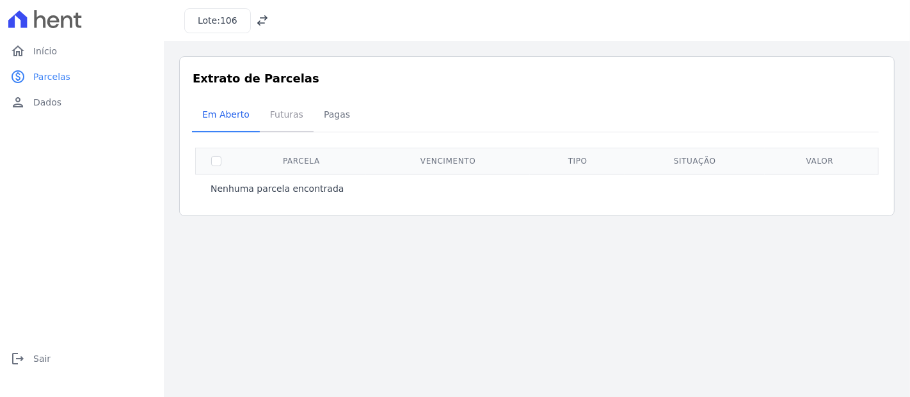
click at [283, 120] on span "Futuras" at bounding box center [286, 115] width 49 height 26
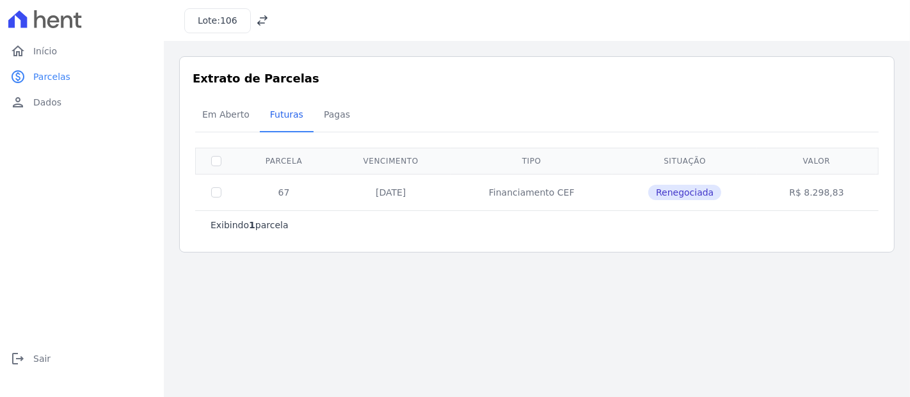
click at [702, 188] on span "Renegociada" at bounding box center [684, 192] width 73 height 15
click at [324, 115] on span "Pagas" at bounding box center [337, 115] width 42 height 26
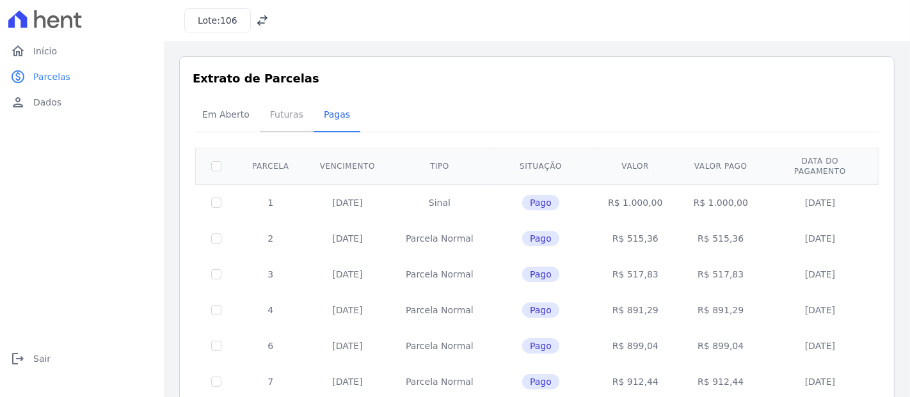
click at [289, 110] on span "Futuras" at bounding box center [286, 115] width 49 height 26
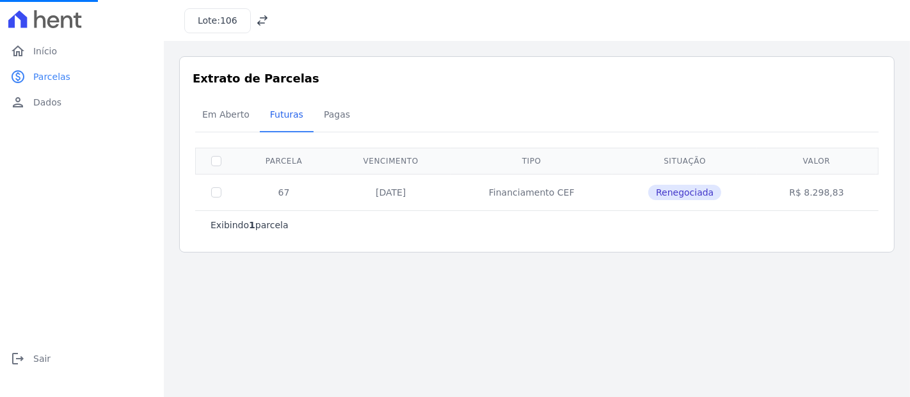
click at [545, 198] on td "Financiamento CEF" at bounding box center [531, 192] width 162 height 36
click at [544, 194] on td "Financiamento CEF" at bounding box center [531, 192] width 162 height 36
click at [227, 109] on span "Em Aberto" at bounding box center [225, 115] width 63 height 26
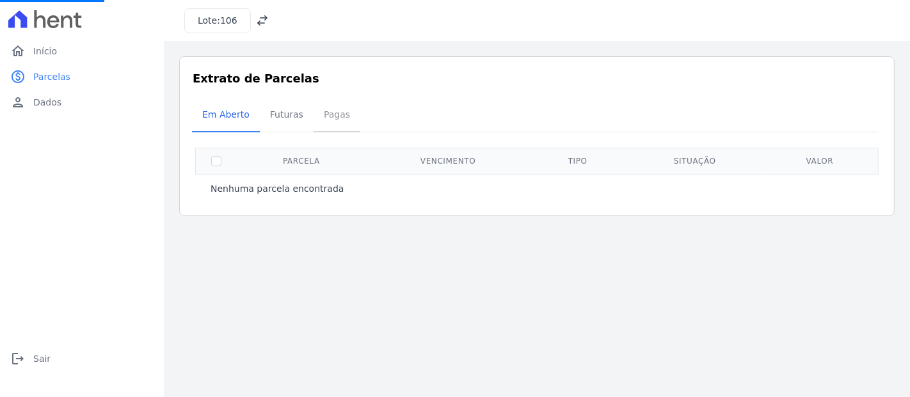
click at [329, 112] on span "Pagas" at bounding box center [337, 115] width 42 height 26
click at [322, 127] on span "Pagas" at bounding box center [337, 115] width 42 height 26
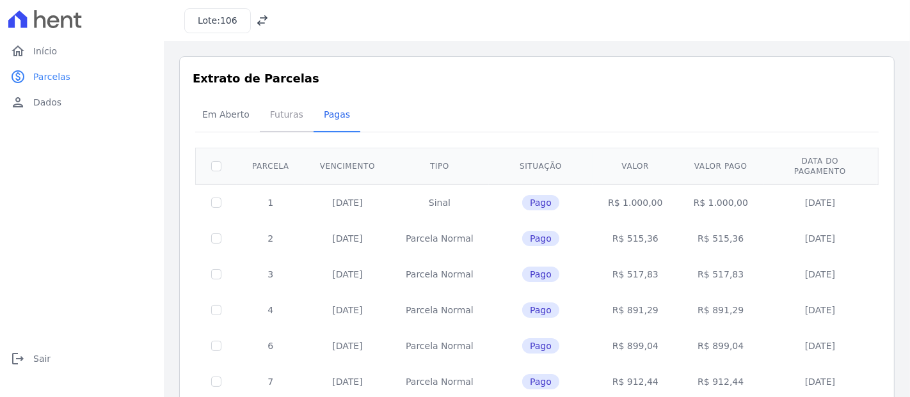
click at [283, 111] on span "Futuras" at bounding box center [286, 115] width 49 height 26
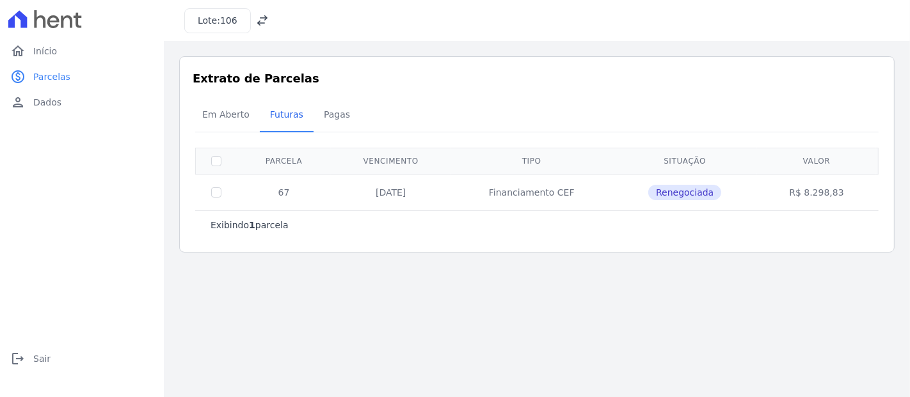
drag, startPoint x: 786, startPoint y: 193, endPoint x: 848, endPoint y: 193, distance: 62.1
click at [848, 193] on td "R$ 8.298,83" at bounding box center [816, 192] width 119 height 36
copy td "R$ 8.298,83"
click at [65, 48] on link "home Início" at bounding box center [82, 51] width 154 height 26
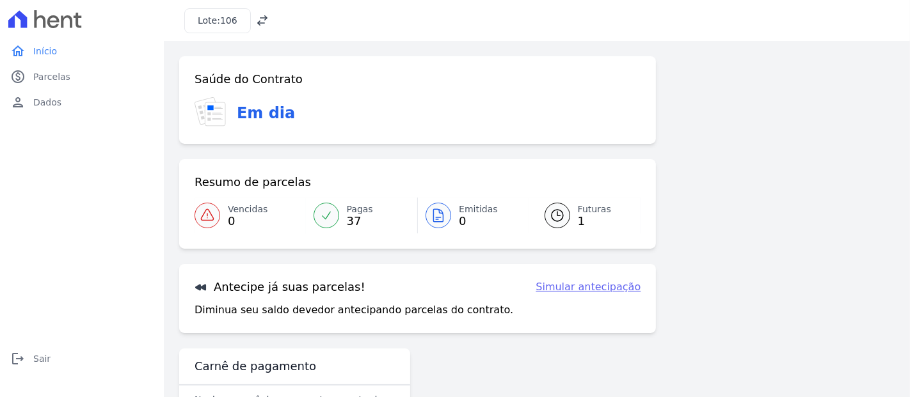
scroll to position [41, 0]
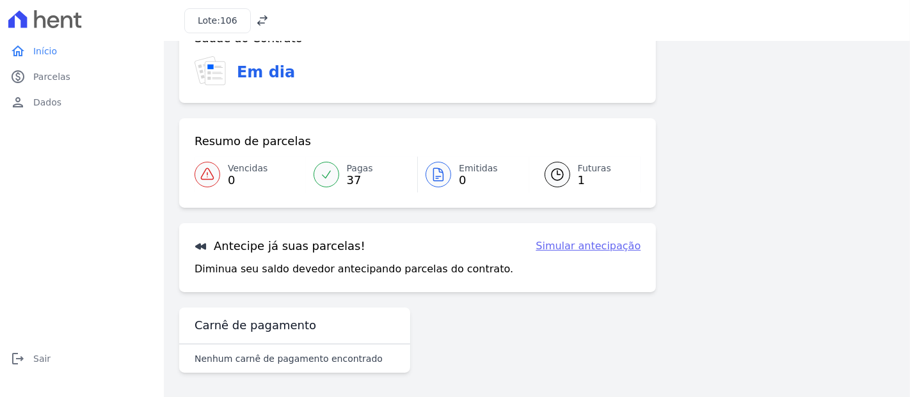
click at [599, 244] on link "Simular antecipação" at bounding box center [588, 246] width 105 height 15
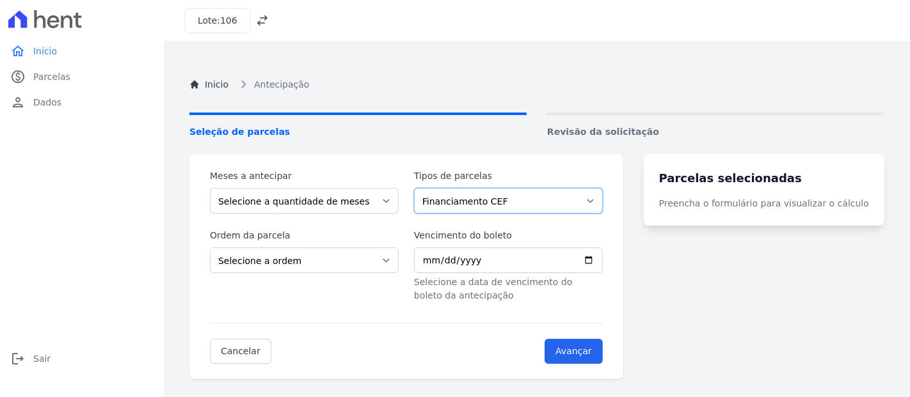
click at [508, 205] on select "Financiamento CEF" at bounding box center [508, 201] width 189 height 26
click at [508, 204] on select "Financiamento CEF" at bounding box center [508, 201] width 189 height 26
click at [367, 205] on select "Selecione a quantidade de meses a antecipar" at bounding box center [304, 201] width 189 height 26
click at [357, 257] on select "Selecione a ordem Últimas parcelas Primeiras parcelas" at bounding box center [304, 261] width 189 height 26
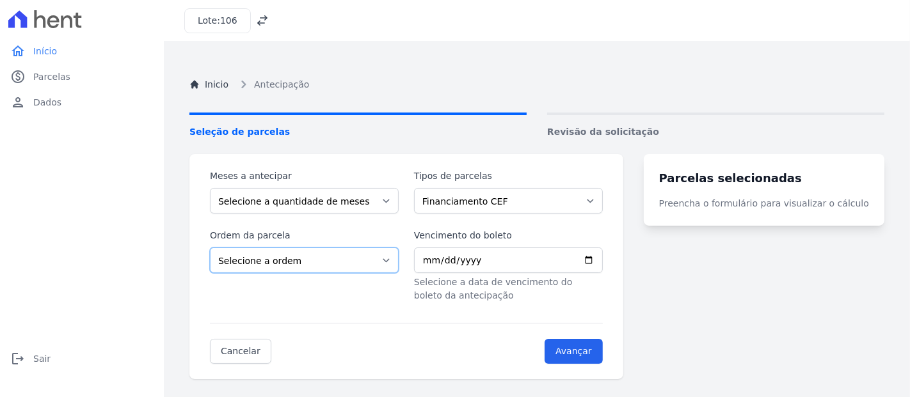
click at [357, 257] on select "Selecione a ordem Últimas parcelas Primeiras parcelas" at bounding box center [304, 261] width 189 height 26
click at [275, 84] on span "Antecipação" at bounding box center [281, 84] width 55 height 13
click at [83, 97] on link "person Dados" at bounding box center [82, 103] width 154 height 26
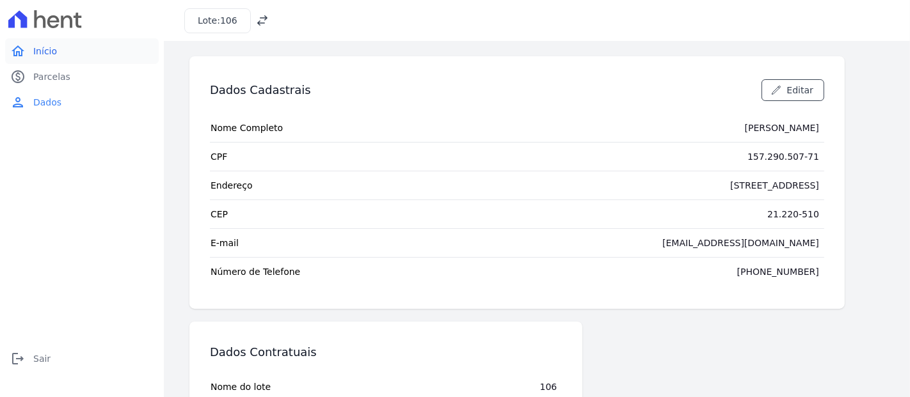
click at [58, 57] on link "home Início" at bounding box center [82, 51] width 154 height 26
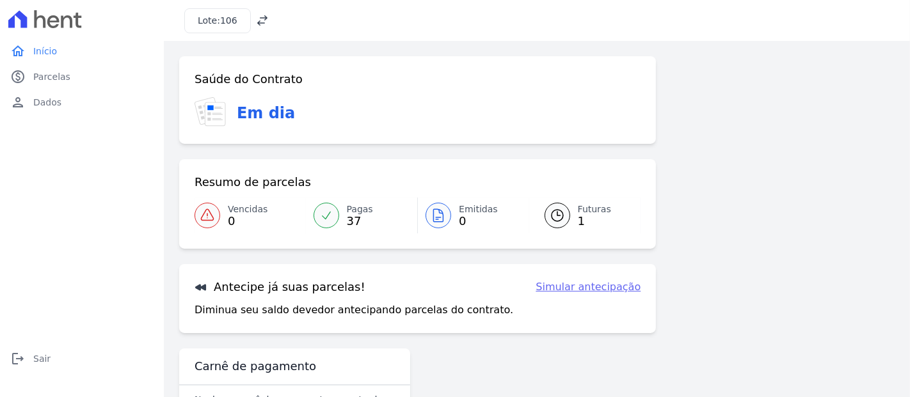
click at [258, 24] on icon at bounding box center [262, 20] width 13 height 13
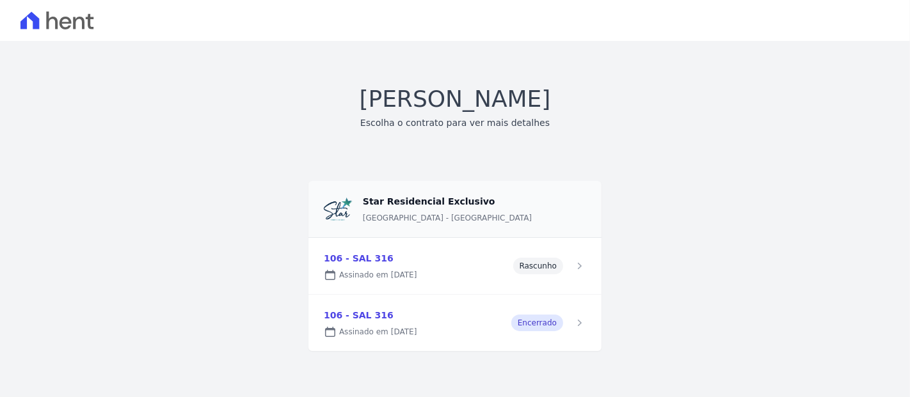
click at [471, 326] on link at bounding box center [454, 323] width 293 height 56
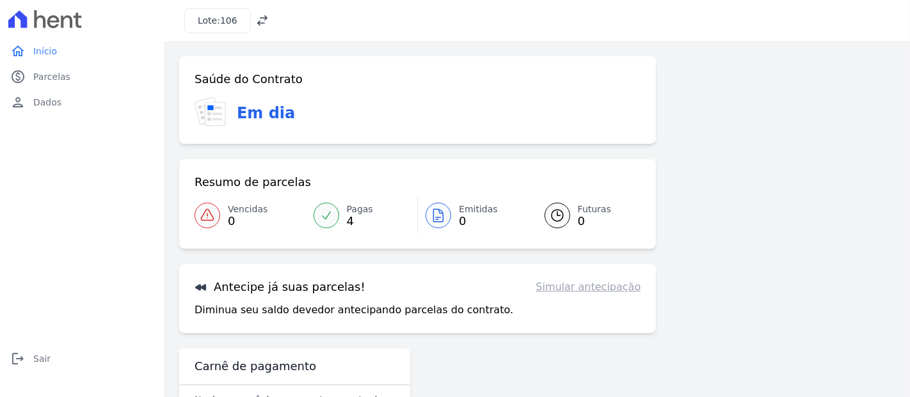
click at [578, 216] on span "0" at bounding box center [594, 221] width 33 height 10
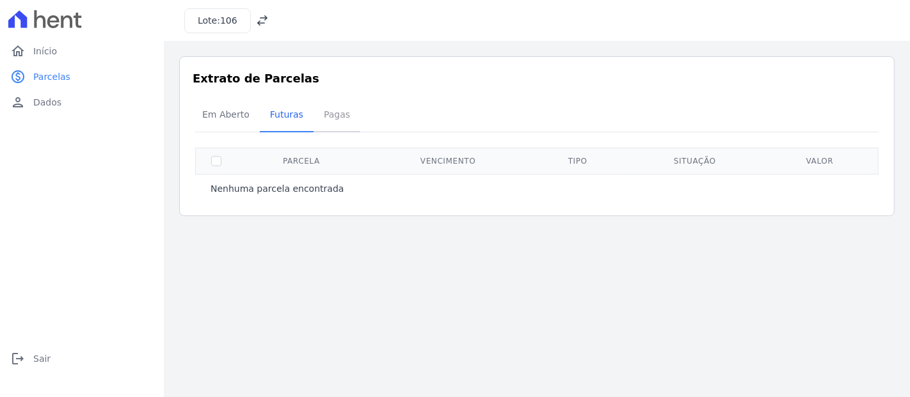
click at [323, 123] on span "Pagas" at bounding box center [337, 115] width 42 height 26
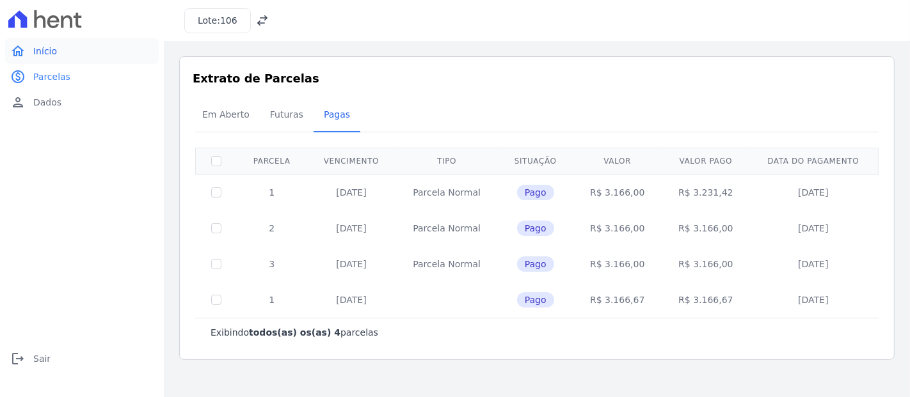
click at [53, 47] on span "Início" at bounding box center [45, 51] width 24 height 13
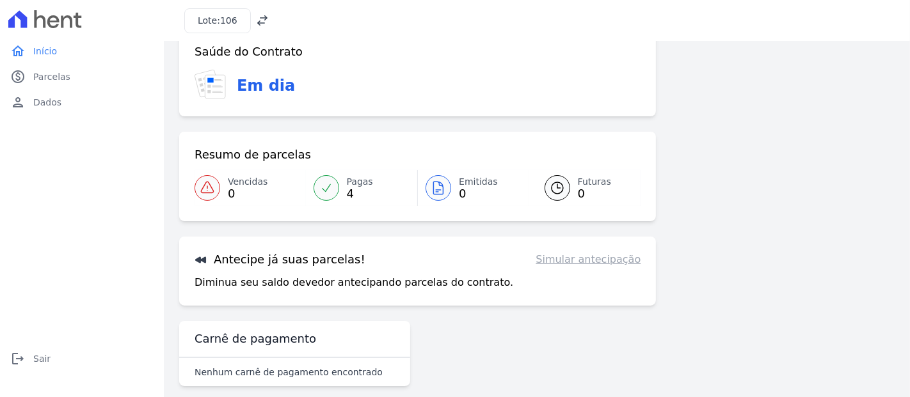
scroll to position [41, 0]
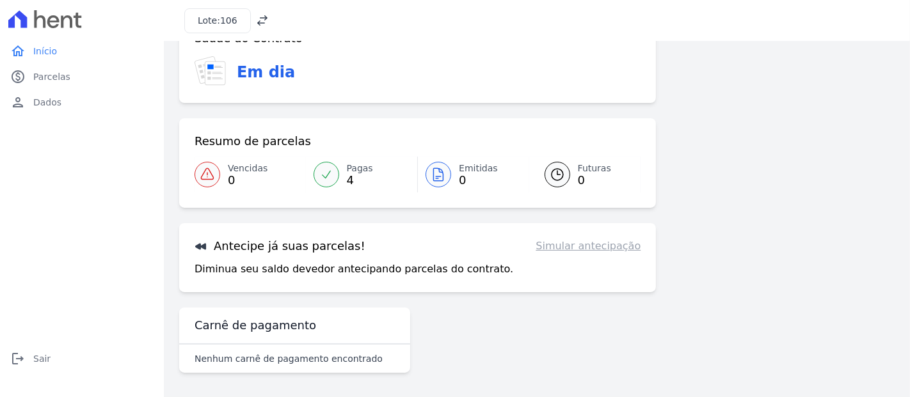
click at [66, 32] on div at bounding box center [82, 19] width 154 height 38
click at [64, 28] on div at bounding box center [82, 19] width 154 height 38
